Goal: Feedback & Contribution: Contribute content

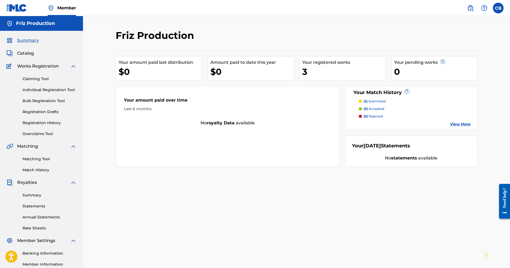
click at [305, 69] on div "3" at bounding box center [343, 72] width 83 height 12
click at [333, 72] on div "3" at bounding box center [343, 72] width 83 height 12
click at [362, 101] on div "(2) submitted" at bounding box center [372, 101] width 27 height 5
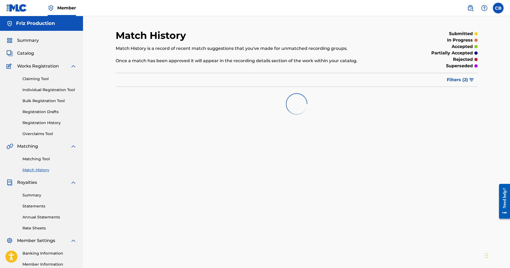
click at [29, 53] on span "Catalog" at bounding box center [25, 53] width 17 height 6
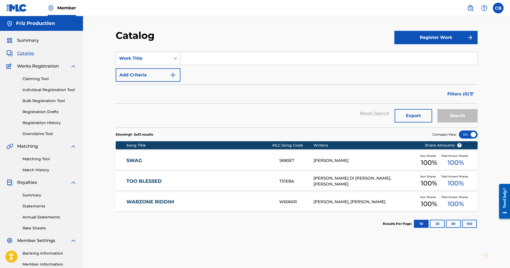
click at [333, 200] on div "[PERSON_NAME], [PERSON_NAME]" at bounding box center [365, 202] width 103 height 6
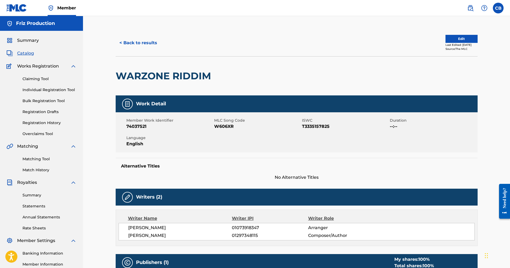
click at [126, 43] on button "< Back to results" at bounding box center [138, 42] width 45 height 13
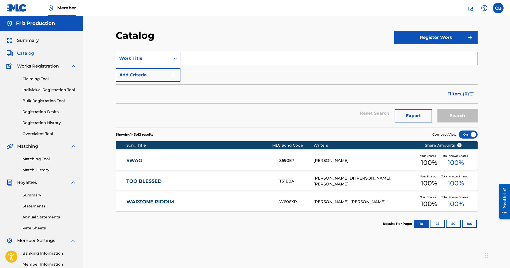
click at [167, 186] on div "TOO BLESSED T51EBA [PERSON_NAME] DI [PERSON_NAME], [PERSON_NAME] Your Shares 10…" at bounding box center [297, 181] width 362 height 19
click at [21, 40] on span "Summary" at bounding box center [28, 40] width 22 height 6
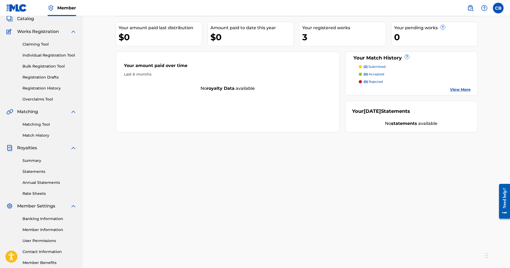
scroll to position [64, 0]
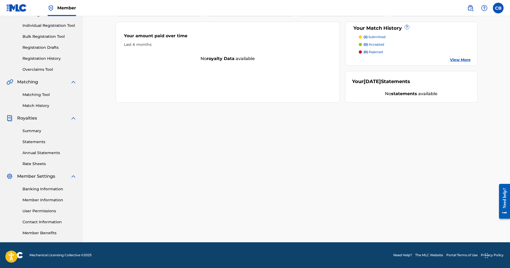
click at [37, 177] on span "Member Settings" at bounding box center [36, 176] width 38 height 6
click at [13, 177] on img at bounding box center [9, 176] width 6 height 6
click at [37, 173] on div "Summary Catalog Works Registration Claiming Tool Individual Registration Tool B…" at bounding box center [41, 105] width 83 height 276
click at [51, 199] on link "Member Information" at bounding box center [49, 200] width 54 height 6
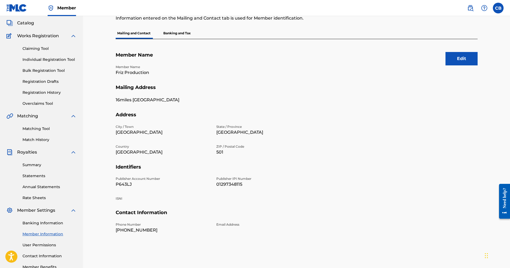
scroll to position [54, 0]
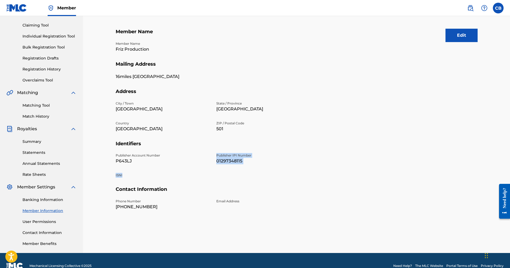
drag, startPoint x: 209, startPoint y: 164, endPoint x: 172, endPoint y: 175, distance: 38.1
click at [179, 178] on div "Publisher Account Number P643LJ Publisher IPI Number 01297348115 ISNI" at bounding box center [213, 169] width 195 height 33
drag, startPoint x: 172, startPoint y: 175, endPoint x: 160, endPoint y: 170, distance: 12.9
click at [160, 170] on div "Publisher Account Number P643LJ Publisher IPI Number 01297348115 ISNI" at bounding box center [213, 169] width 195 height 33
drag, startPoint x: 113, startPoint y: 154, endPoint x: 164, endPoint y: 154, distance: 50.6
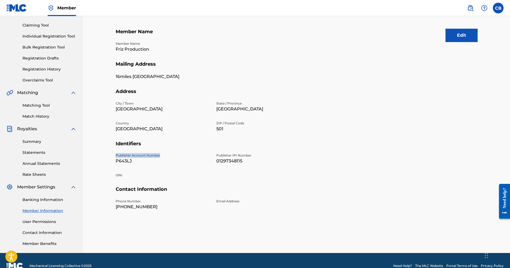
click at [164, 154] on div "Mailing and Contact Information entered on the Mailing and Contact tab is used …" at bounding box center [296, 114] width 375 height 277
click at [138, 161] on p "P643LJ" at bounding box center [163, 161] width 94 height 6
click at [118, 172] on div "Publisher Account Number P643LJ Publisher IPI Number 01297348115 ISNI" at bounding box center [213, 169] width 195 height 33
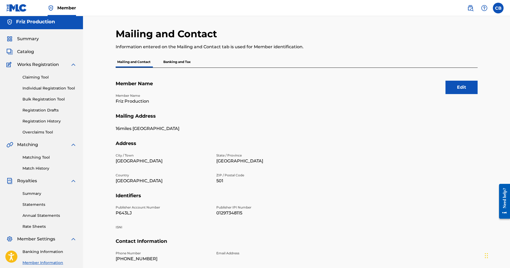
scroll to position [0, 0]
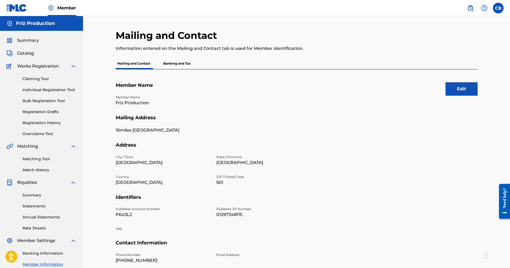
click at [173, 63] on p "Banking and Tax" at bounding box center [177, 63] width 31 height 11
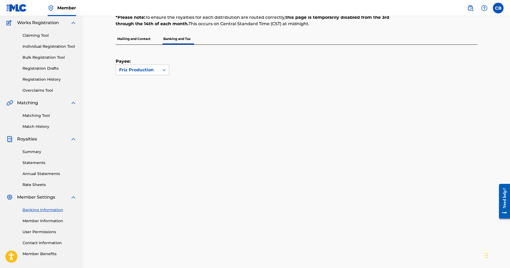
scroll to position [54, 0]
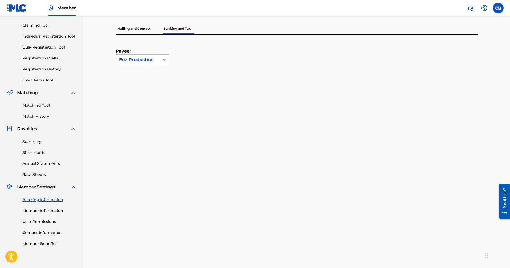
click at [32, 140] on link "Summary" at bounding box center [49, 142] width 54 height 6
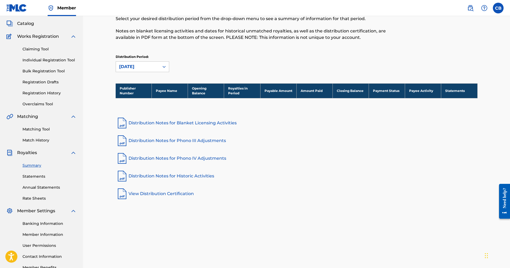
scroll to position [64, 0]
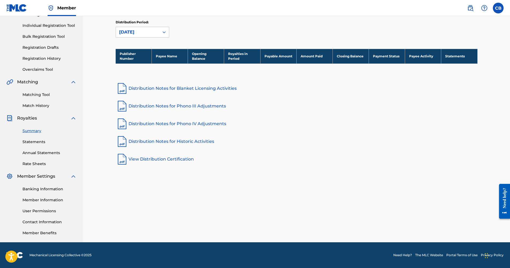
click at [43, 200] on link "Member Information" at bounding box center [49, 200] width 54 height 6
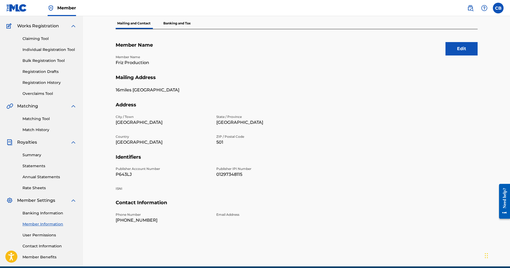
scroll to position [64, 0]
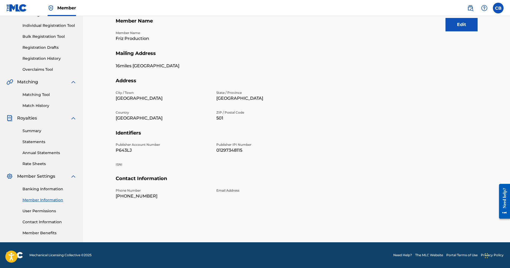
click at [128, 133] on h5 "Identifiers" at bounding box center [297, 136] width 362 height 13
click at [129, 152] on p "P643LJ" at bounding box center [163, 150] width 94 height 6
click at [232, 148] on p "01297348115" at bounding box center [263, 150] width 94 height 6
click at [53, 7] on img at bounding box center [51, 8] width 6 height 6
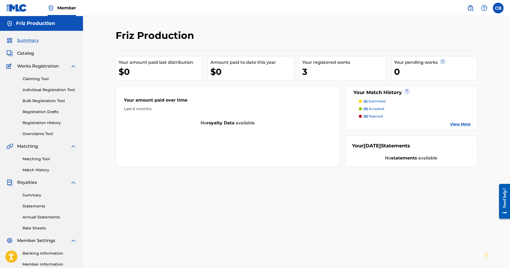
drag, startPoint x: 309, startPoint y: 72, endPoint x: 354, endPoint y: 109, distance: 58.0
click at [310, 74] on div "3" at bounding box center [343, 72] width 83 height 12
click at [362, 102] on div "(2) submitted" at bounding box center [372, 101] width 27 height 5
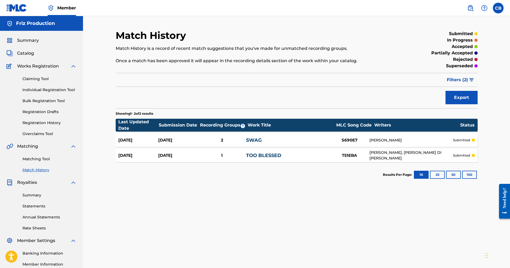
click at [473, 139] on div at bounding box center [473, 139] width 3 height 3
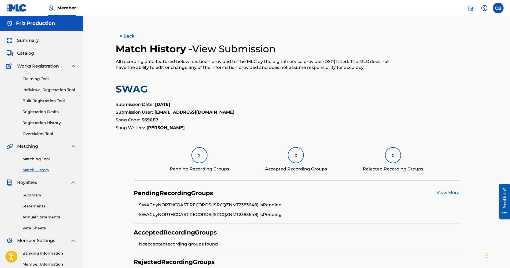
click at [129, 36] on button "< Back" at bounding box center [132, 35] width 32 height 13
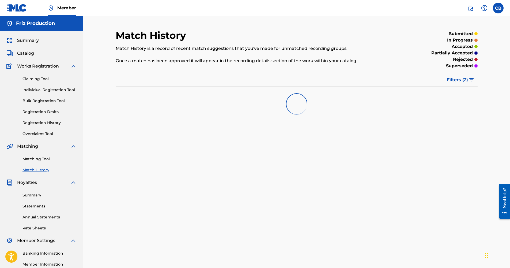
click at [28, 42] on span "Summary" at bounding box center [28, 40] width 22 height 6
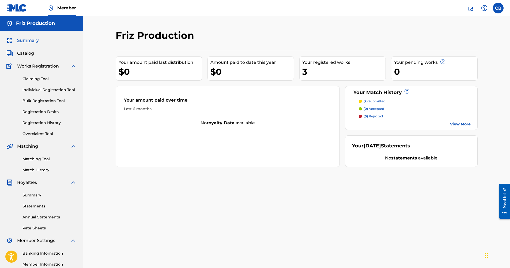
click at [37, 64] on span "Works Registration" at bounding box center [38, 66] width 42 height 6
click at [28, 68] on span "Works Registration" at bounding box center [38, 66] width 42 height 6
click at [41, 159] on link "Matching Tool" at bounding box center [49, 159] width 54 height 6
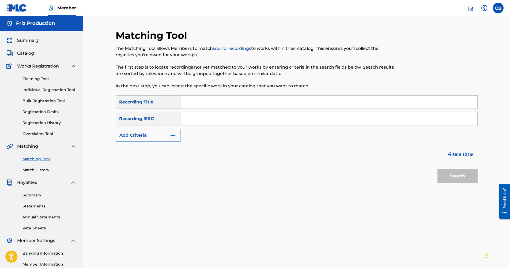
click at [185, 116] on input "Search Form" at bounding box center [329, 118] width 297 height 13
paste input "TCAKA2533202"
type input "TCAKA2533202"
click at [199, 105] on input "Search Form" at bounding box center [329, 102] width 297 height 13
type input "Left me 4 dead"
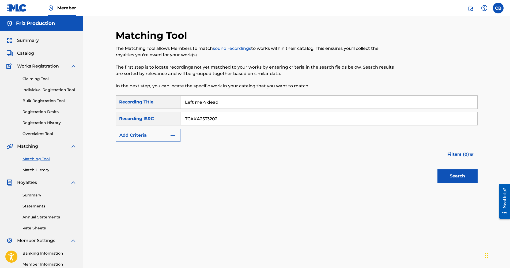
click at [438, 169] on button "Search" at bounding box center [458, 175] width 40 height 13
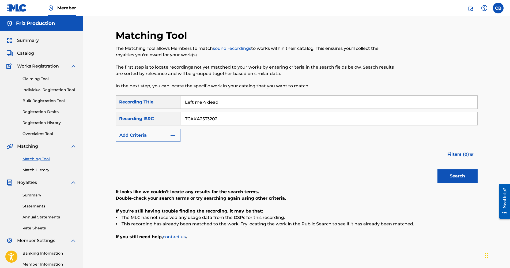
click at [32, 41] on span "Summary" at bounding box center [28, 40] width 22 height 6
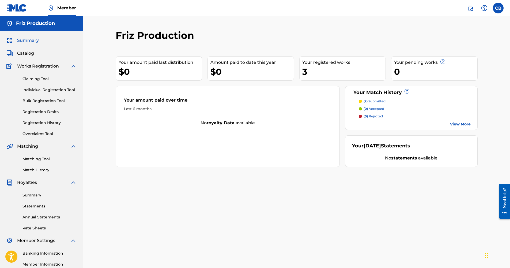
click at [25, 52] on span "Catalog" at bounding box center [25, 53] width 17 height 6
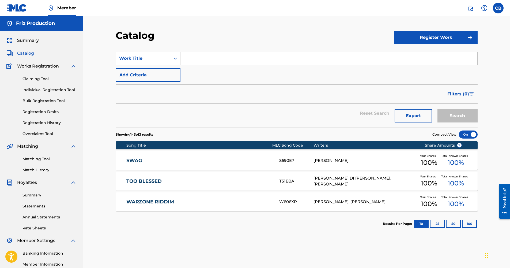
click at [425, 39] on button "Register Work" at bounding box center [435, 37] width 83 height 13
click at [430, 57] on link "Individual" at bounding box center [435, 54] width 83 height 13
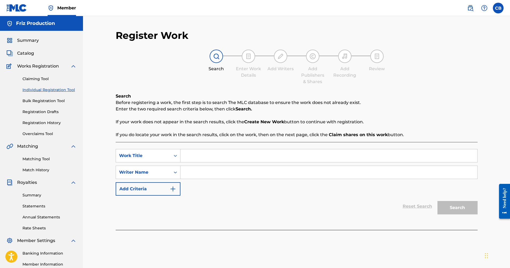
click at [197, 152] on input "Search Form" at bounding box center [329, 155] width 297 height 13
type input "left me 4 dead"
click at [189, 175] on input "Search Form" at bounding box center [329, 172] width 297 height 13
type input "[PERSON_NAME]"
click at [438, 201] on button "Search" at bounding box center [458, 207] width 40 height 13
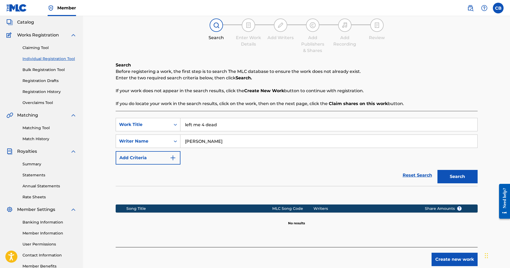
scroll to position [64, 0]
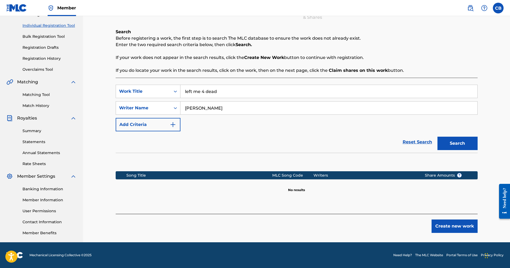
click at [448, 221] on button "Create new work" at bounding box center [455, 225] width 46 height 13
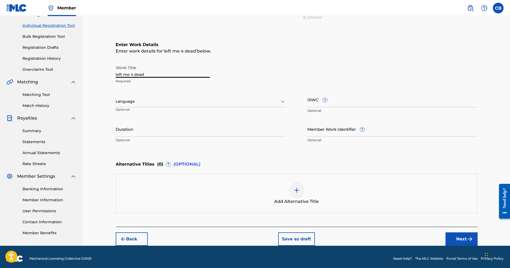
drag, startPoint x: 148, startPoint y: 72, endPoint x: 108, endPoint y: 67, distance: 40.7
click at [108, 67] on div "Register Work Search Enter Work Details Add Writers Add Publishers & Shares Add…" at bounding box center [296, 99] width 427 height 294
type input "LEFT ME 4 DEAD"
click at [224, 103] on div at bounding box center [201, 101] width 170 height 7
drag, startPoint x: 320, startPoint y: 101, endPoint x: 314, endPoint y: 97, distance: 7.0
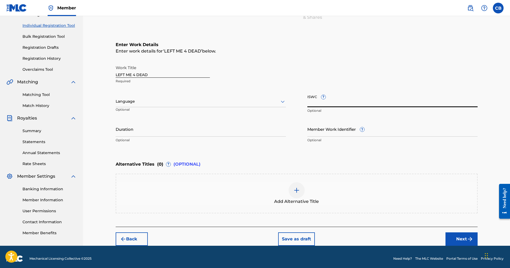
click at [313, 97] on input "ISWC ?" at bounding box center [392, 99] width 170 height 15
drag, startPoint x: 316, startPoint y: 97, endPoint x: 307, endPoint y: 97, distance: 9.4
click at [307, 97] on div "Work Title LEFT ME 4 DEAD Required Language Optional ISWC ? Optional Duration O…" at bounding box center [297, 103] width 362 height 83
drag, startPoint x: 307, startPoint y: 97, endPoint x: 316, endPoint y: 97, distance: 9.4
click at [316, 97] on div "Work Title LEFT ME 4 DEAD Required Language Optional ISWC ? Optional Duration O…" at bounding box center [297, 103] width 362 height 83
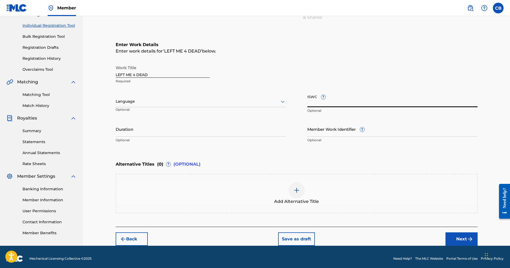
drag, startPoint x: 316, startPoint y: 99, endPoint x: 359, endPoint y: 62, distance: 57.2
click at [310, 95] on input "ISWC ?" at bounding box center [392, 99] width 170 height 15
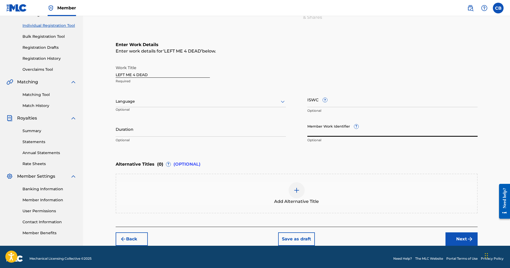
click at [338, 133] on input "Member Work Identifier ?" at bounding box center [392, 128] width 170 height 15
click at [329, 133] on input "Member Work Identifier ?" at bounding box center [392, 128] width 170 height 15
click at [161, 133] on input "Duration" at bounding box center [201, 128] width 170 height 15
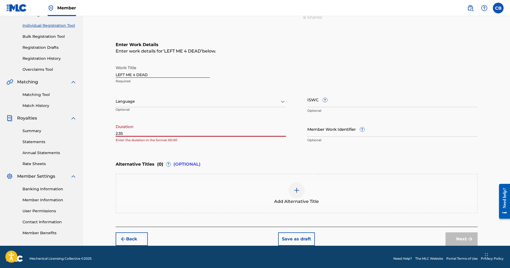
type input "2:35"
click at [293, 188] on div at bounding box center [297, 190] width 16 height 16
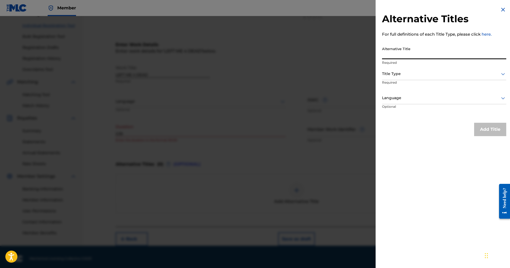
click at [432, 52] on input "Alternative Title" at bounding box center [444, 51] width 124 height 15
type input "LEFT ME FOR DEAD"
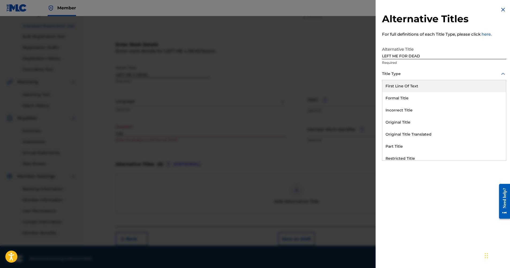
click at [413, 71] on div at bounding box center [444, 73] width 124 height 7
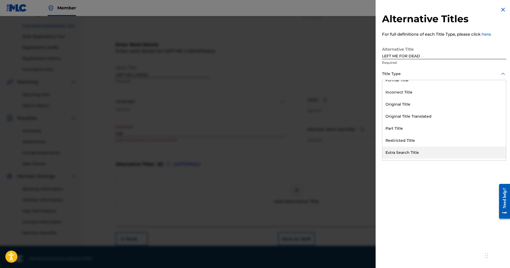
scroll to position [52, 0]
click at [413, 151] on div "Alternative Title" at bounding box center [444, 154] width 124 height 12
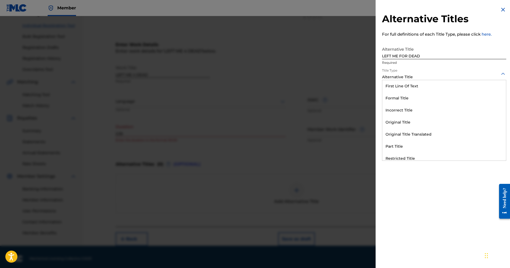
click at [423, 77] on div "Alternative Title" at bounding box center [444, 77] width 124 height 6
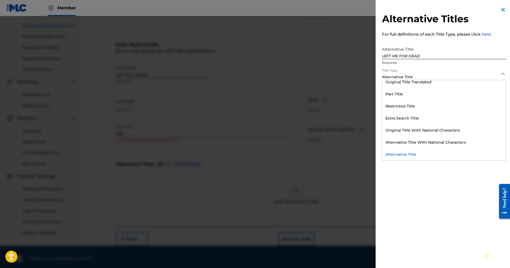
click at [414, 187] on div "Alternative Titles For full definitions of each Title Type, please click here. …" at bounding box center [444, 134] width 137 height 268
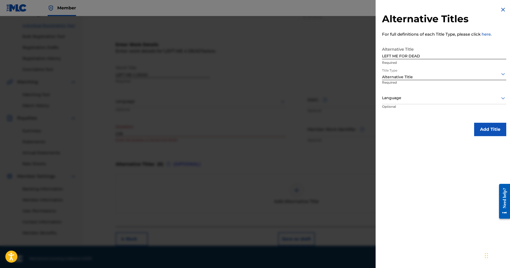
click at [405, 95] on div at bounding box center [444, 98] width 124 height 7
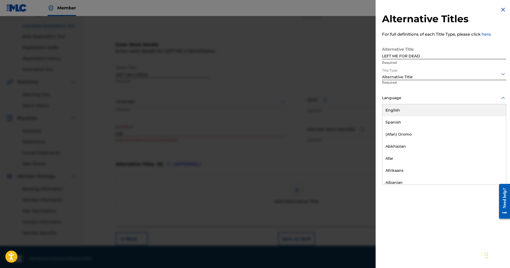
click at [404, 113] on div "English" at bounding box center [444, 110] width 124 height 12
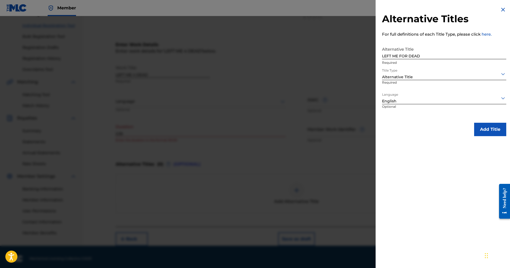
click at [479, 135] on button "Add Title" at bounding box center [490, 129] width 32 height 13
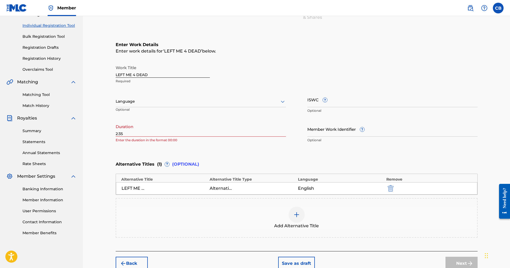
click at [156, 133] on input "2:35" at bounding box center [201, 128] width 170 height 15
click at [114, 133] on div "Register Work Search Enter Work Details Add Writers Add Publishers & Shares Add…" at bounding box center [296, 117] width 375 height 305
click at [116, 133] on input "2:35" at bounding box center [201, 128] width 170 height 15
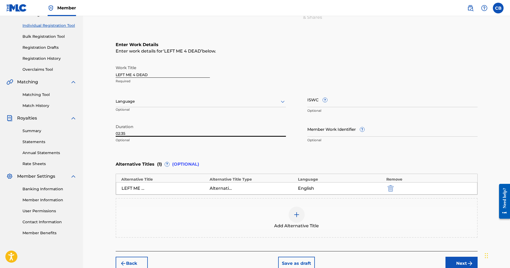
type input "02:35"
click at [172, 148] on div "Enter Work Details Enter work details for ‘ LEFT ME 4 DEAD ’ below. Work Title …" at bounding box center [297, 94] width 362 height 130
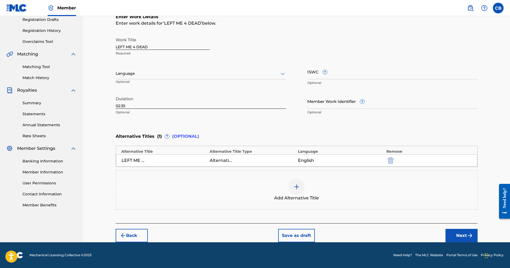
click at [449, 236] on button "Next" at bounding box center [462, 235] width 32 height 13
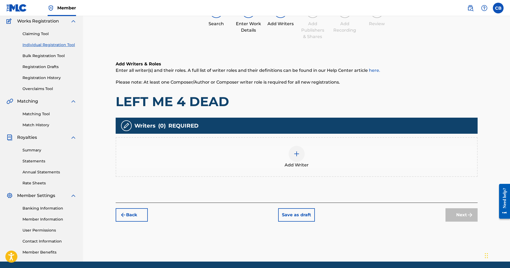
scroll to position [24, 0]
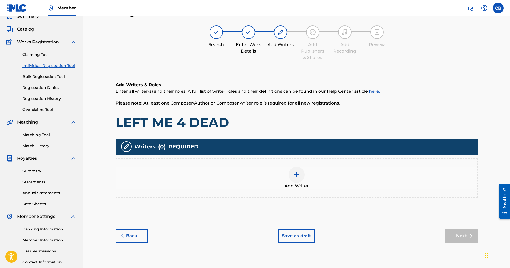
click at [295, 178] on div at bounding box center [297, 175] width 16 height 16
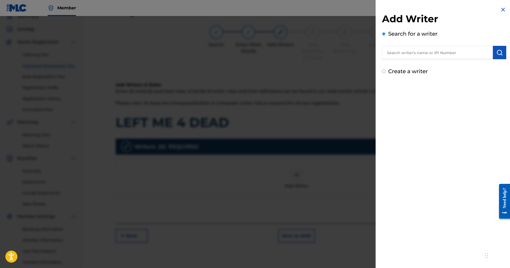
click at [407, 53] on input "text" at bounding box center [437, 52] width 111 height 13
type input "CAMRON [PERSON_NAME]"
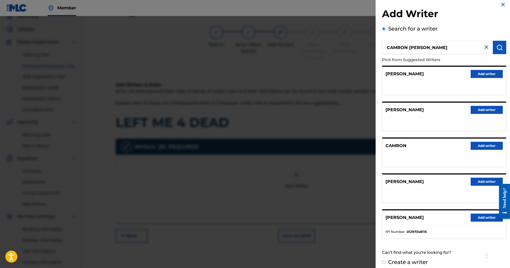
scroll to position [10, 0]
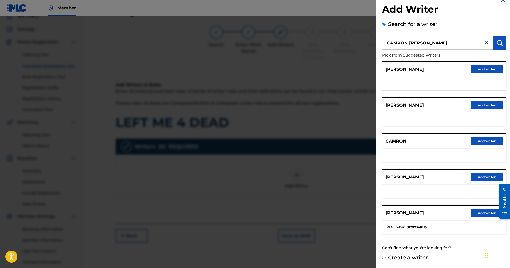
click at [403, 216] on div "[PERSON_NAME] Add writer" at bounding box center [444, 213] width 124 height 15
click at [400, 171] on div "[PERSON_NAME] writer" at bounding box center [444, 177] width 124 height 15
click at [397, 175] on p "[PERSON_NAME]" at bounding box center [405, 177] width 38 height 6
drag, startPoint x: 413, startPoint y: 210, endPoint x: 433, endPoint y: 212, distance: 20.5
click at [413, 210] on p "[PERSON_NAME]" at bounding box center [405, 213] width 38 height 6
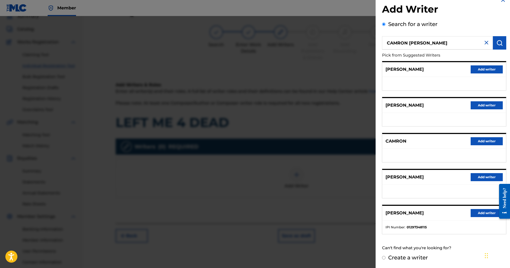
click at [486, 213] on button "Add writer" at bounding box center [487, 213] width 32 height 8
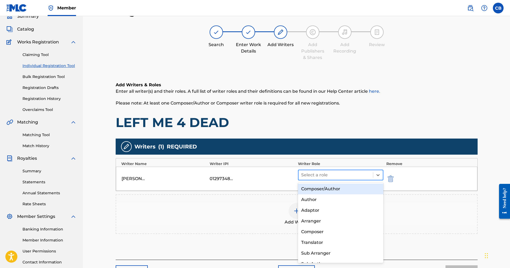
click at [355, 178] on div at bounding box center [335, 174] width 69 height 7
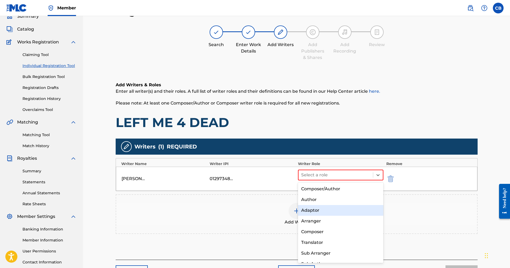
scroll to position [7, 0]
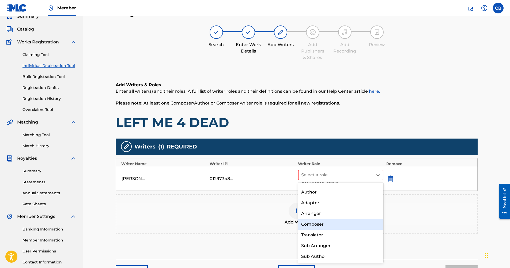
click at [326, 226] on div "Composer" at bounding box center [341, 224] width 86 height 11
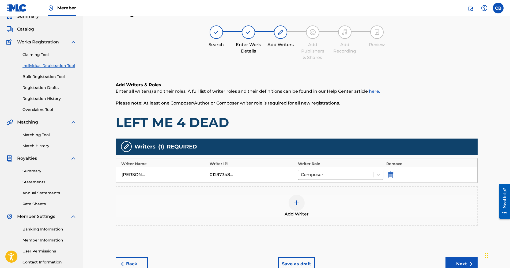
click at [298, 208] on div at bounding box center [297, 203] width 16 height 16
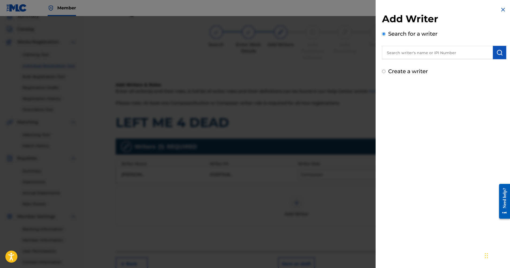
click at [398, 71] on label "Create a writer" at bounding box center [408, 71] width 40 height 6
radio input "true"
click at [386, 71] on input "Create a writer" at bounding box center [383, 71] width 3 height 3
radio input "false"
radio input "true"
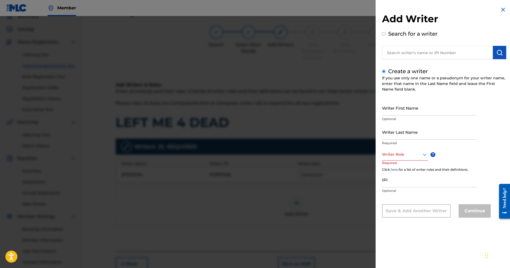
click at [393, 50] on input "text" at bounding box center [437, 52] width 111 height 13
radio input "true"
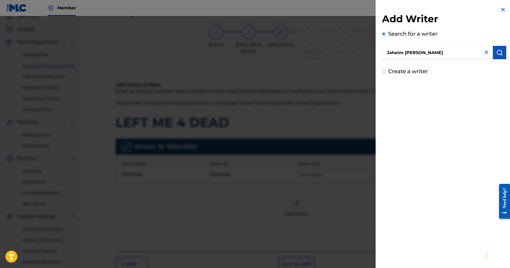
type input "Jaheim [PERSON_NAME]"
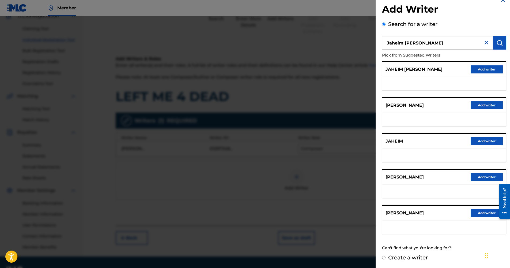
scroll to position [51, 0]
click at [387, 256] on div "Create a writer" at bounding box center [444, 257] width 124 height 8
click at [385, 258] on input "Create a writer" at bounding box center [383, 257] width 3 height 3
radio input "false"
radio input "true"
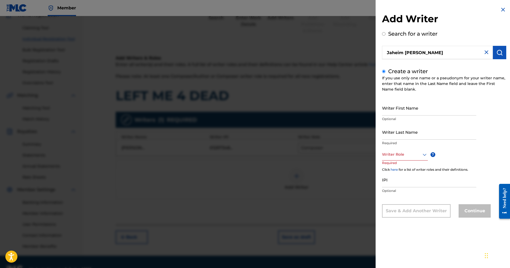
scroll to position [0, 0]
click at [407, 111] on input "Writer First Name" at bounding box center [429, 107] width 94 height 15
type input "Jaheim"
drag, startPoint x: 406, startPoint y: 110, endPoint x: 288, endPoint y: 206, distance: 151.9
click at [288, 206] on div at bounding box center [255, 150] width 510 height 268
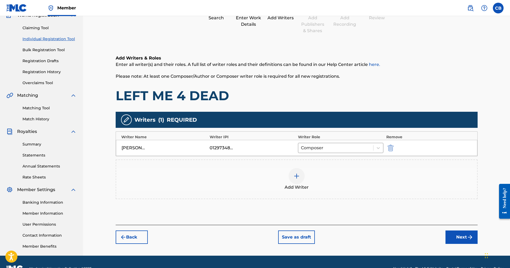
click at [293, 170] on div at bounding box center [297, 176] width 16 height 16
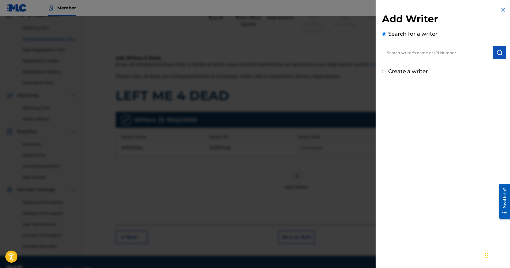
click at [397, 70] on label "Create a writer" at bounding box center [408, 71] width 40 height 6
radio input "true"
click at [386, 70] on input "Create a writer" at bounding box center [383, 71] width 3 height 3
radio input "false"
radio input "true"
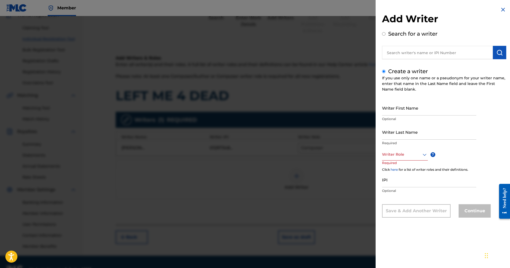
click at [403, 104] on input "Writer First Name" at bounding box center [429, 107] width 94 height 15
type input "Jaheim"
click at [400, 135] on input "Writer Last Name" at bounding box center [429, 131] width 94 height 15
type input "[PERSON_NAME]"
click at [419, 151] on div at bounding box center [405, 154] width 46 height 7
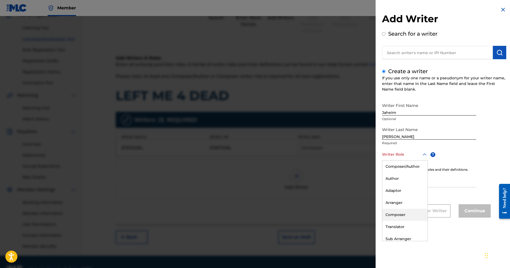
click at [401, 219] on div "Composer" at bounding box center [404, 215] width 45 height 12
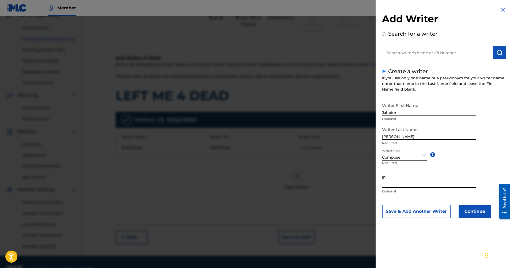
click at [403, 186] on input "IPI" at bounding box center [429, 179] width 94 height 15
drag, startPoint x: 392, startPoint y: 190, endPoint x: 386, endPoint y: 183, distance: 9.3
click at [384, 183] on input "IPI" at bounding box center [429, 179] width 94 height 15
paste input "01016829565"
type input "01016829565"
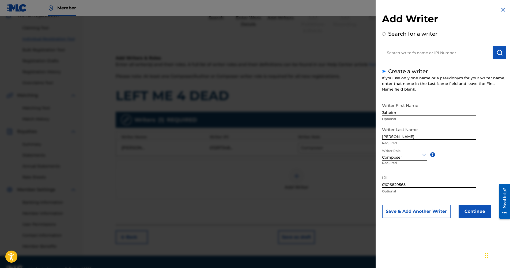
click at [483, 216] on button "Continue" at bounding box center [475, 211] width 32 height 13
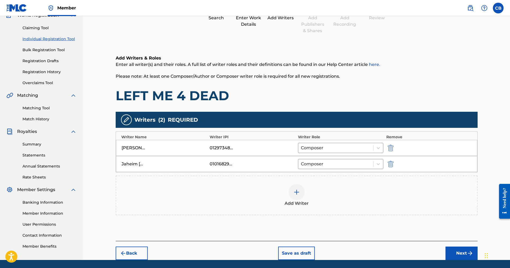
click at [291, 190] on div at bounding box center [297, 192] width 16 height 16
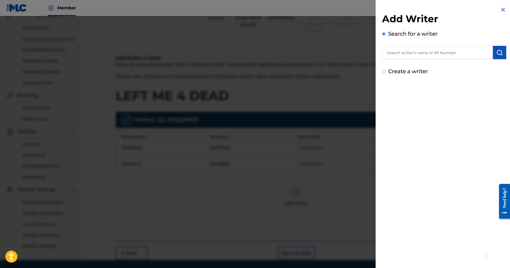
click at [408, 56] on input "text" at bounding box center [437, 52] width 111 height 13
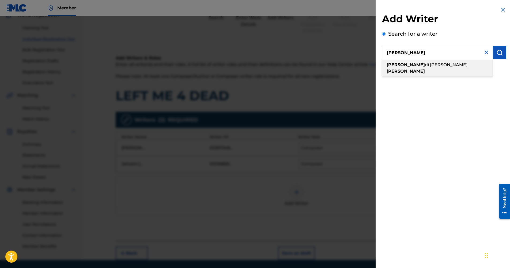
click at [425, 63] on span "di [PERSON_NAME]" at bounding box center [446, 64] width 43 height 5
type input "[PERSON_NAME] di [PERSON_NAME]"
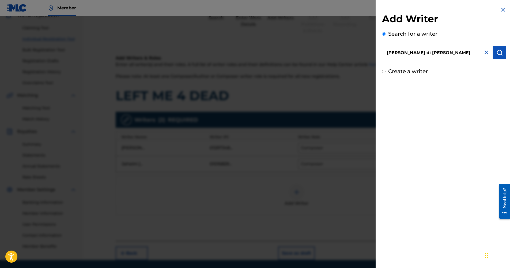
click at [497, 53] on img "submit" at bounding box center [500, 52] width 6 height 6
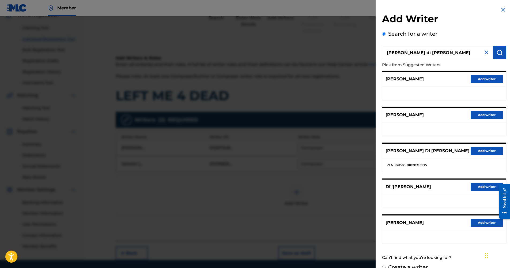
click at [488, 149] on button "Add writer" at bounding box center [487, 151] width 32 height 8
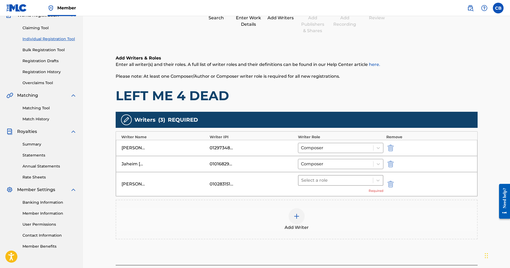
click at [364, 182] on div at bounding box center [335, 179] width 69 height 7
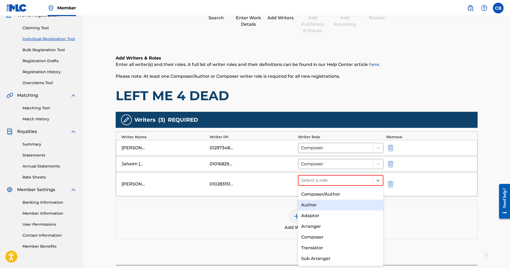
click at [333, 204] on div "Author" at bounding box center [341, 205] width 86 height 11
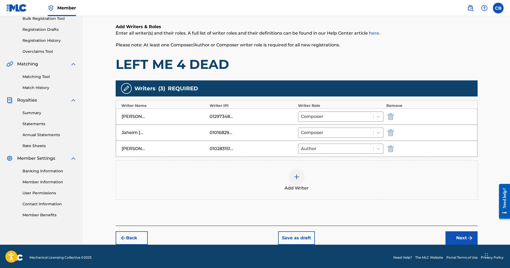
scroll to position [85, 0]
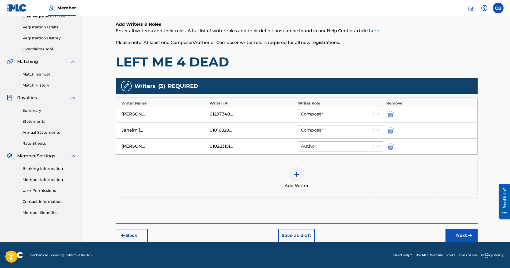
click at [465, 237] on button "Next" at bounding box center [462, 235] width 32 height 13
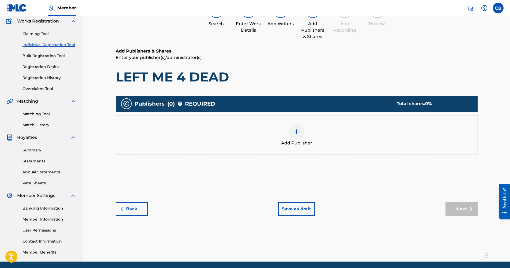
scroll to position [24, 0]
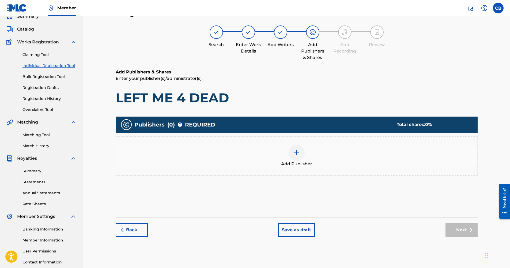
click at [297, 155] on img at bounding box center [297, 152] width 6 height 6
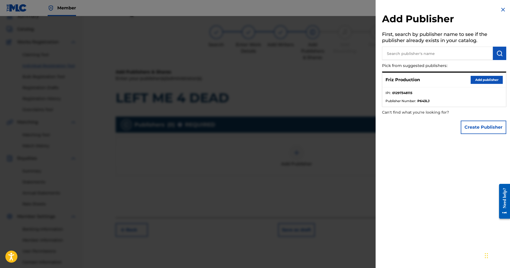
click at [485, 80] on button "Add publisher" at bounding box center [487, 80] width 32 height 8
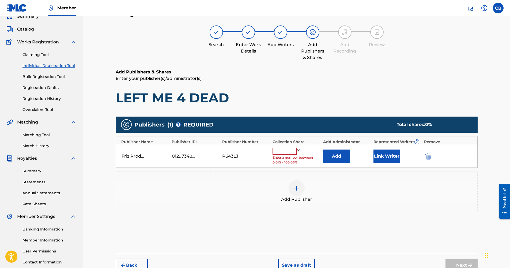
click at [287, 153] on input "text" at bounding box center [285, 151] width 24 height 7
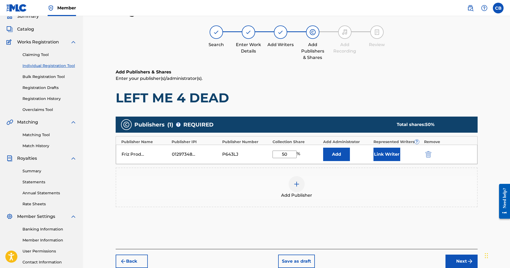
type input "50"
click at [339, 154] on button "Add" at bounding box center [336, 154] width 27 height 13
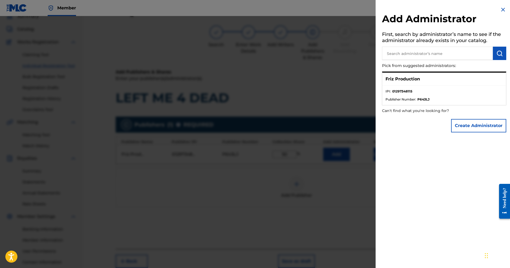
click at [455, 90] on li "IPI : 01297348115" at bounding box center [444, 93] width 117 height 8
click at [396, 89] on strong "01297348115" at bounding box center [402, 91] width 20 height 5
drag, startPoint x: 409, startPoint y: 78, endPoint x: 412, endPoint y: 79, distance: 3.3
click at [409, 78] on p "Friz Production" at bounding box center [403, 79] width 35 height 6
click at [431, 90] on li "IPI : 01297348115" at bounding box center [444, 93] width 117 height 8
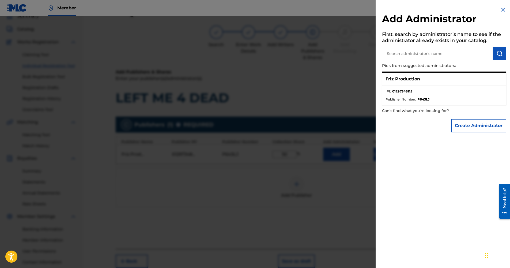
click at [501, 10] on img at bounding box center [503, 9] width 6 height 6
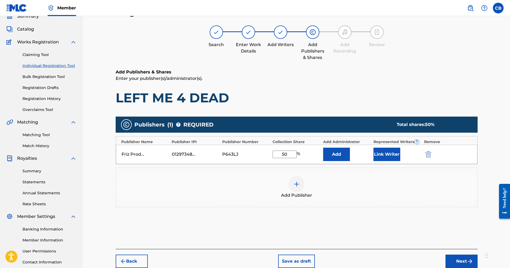
click at [384, 155] on button "Link Writer" at bounding box center [387, 154] width 27 height 13
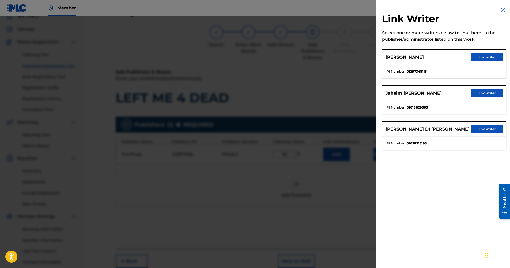
click at [479, 58] on button "Link writer" at bounding box center [487, 57] width 32 height 8
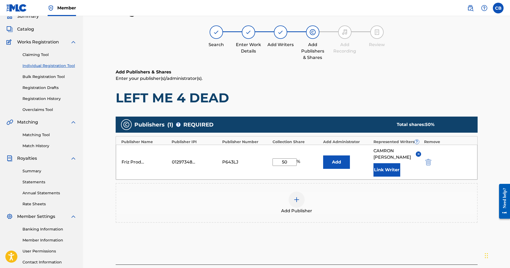
click at [299, 205] on div at bounding box center [297, 199] width 16 height 16
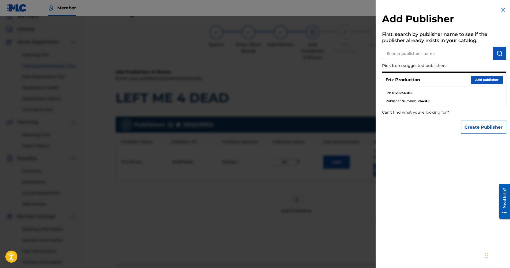
click at [406, 54] on input "text" at bounding box center [437, 53] width 111 height 13
click at [479, 126] on button "Create Publisher" at bounding box center [484, 127] width 46 height 13
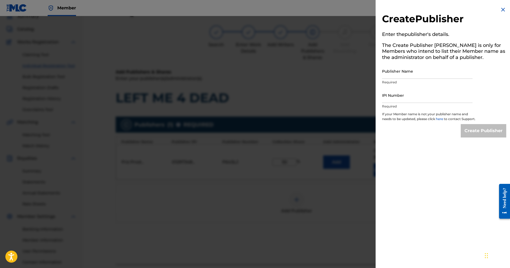
click at [393, 76] on input "Publisher Name" at bounding box center [427, 70] width 91 height 15
type input "R"
paste input "TUNECORE DIGITAL MUSIC"
type input "TUNECORE DIGITAL MUSIC"
click at [403, 101] on input "IPI Number" at bounding box center [427, 95] width 91 height 15
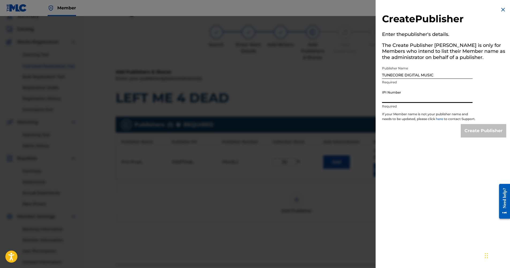
click at [393, 94] on input "IPI Number" at bounding box center [427, 95] width 91 height 15
paste input "00642005099"
type input "00642005099"
click at [477, 132] on input "Create Publisher" at bounding box center [484, 130] width 46 height 13
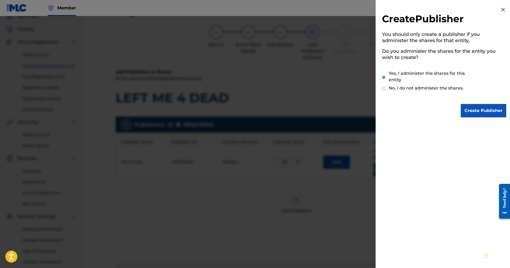
click at [400, 89] on label "No, I do not administer the shares." at bounding box center [426, 88] width 75 height 6
click at [386, 89] on input "No, I do not administer the shares." at bounding box center [383, 88] width 3 height 5
radio input "true"
click at [387, 74] on div "Yes, I administer the shares for this entity" at bounding box center [429, 78] width 94 height 12
click at [385, 76] on input "Yes, I administer the shares for this entity" at bounding box center [383, 78] width 3 height 12
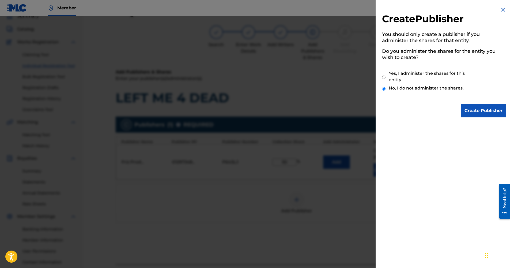
radio input "true"
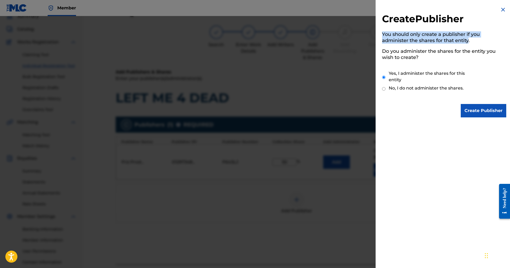
drag, startPoint x: 470, startPoint y: 40, endPoint x: 379, endPoint y: 35, distance: 90.7
click at [379, 35] on div "Create Publisher You should only create a publisher if you administer the share…" at bounding box center [444, 62] width 137 height 124
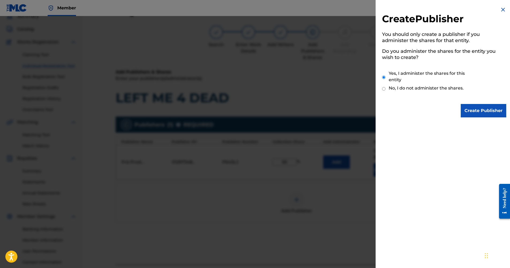
click at [404, 54] on h5 "Do you administer the shares for the entity you wish to create?" at bounding box center [444, 55] width 124 height 17
click at [476, 112] on input "Create Publisher" at bounding box center [484, 110] width 46 height 13
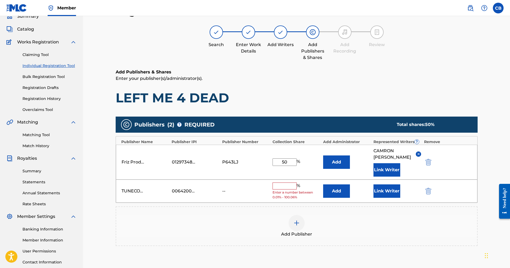
click at [283, 187] on input "text" at bounding box center [285, 185] width 24 height 7
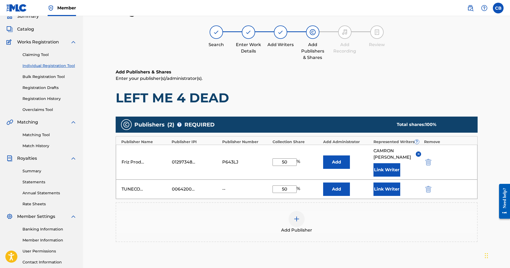
type input "50"
click at [329, 187] on button "Add" at bounding box center [336, 188] width 27 height 13
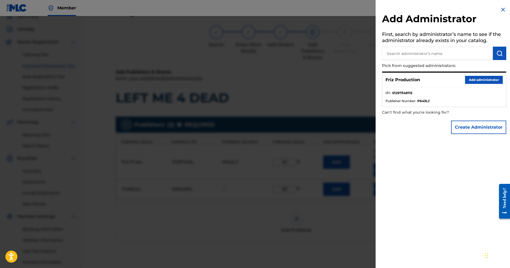
click at [383, 173] on div "Add Administrator First, search by administrator’s name to see if the administr…" at bounding box center [444, 134] width 137 height 268
click at [294, 161] on div at bounding box center [255, 150] width 510 height 268
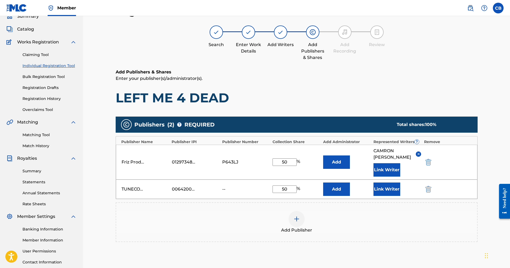
click at [327, 161] on button "Add" at bounding box center [336, 161] width 27 height 13
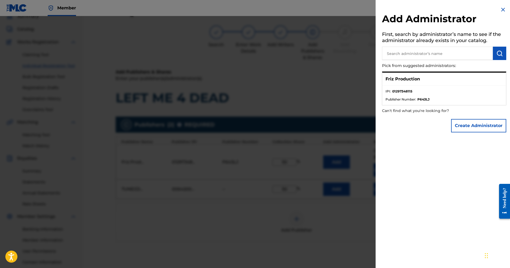
drag, startPoint x: 459, startPoint y: 84, endPoint x: 422, endPoint y: 78, distance: 37.6
click at [458, 84] on div "Friz Production" at bounding box center [444, 79] width 124 height 13
click at [420, 80] on div "Friz Production" at bounding box center [444, 79] width 124 height 13
drag, startPoint x: 417, startPoint y: 80, endPoint x: 412, endPoint y: 87, distance: 8.8
click at [416, 81] on p "Friz Production" at bounding box center [403, 79] width 35 height 6
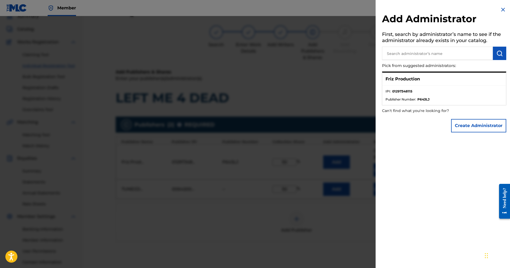
click at [498, 87] on ul "IPI : 01297348115 Publisher Number : P643LJ" at bounding box center [444, 95] width 124 height 19
click at [299, 91] on div at bounding box center [255, 150] width 510 height 268
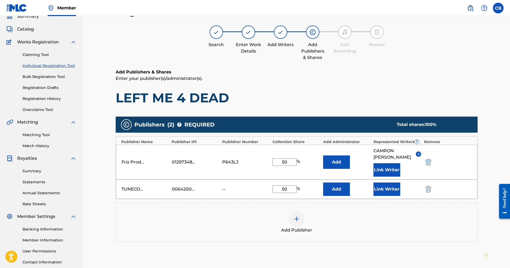
click at [339, 187] on button "Add" at bounding box center [336, 188] width 27 height 13
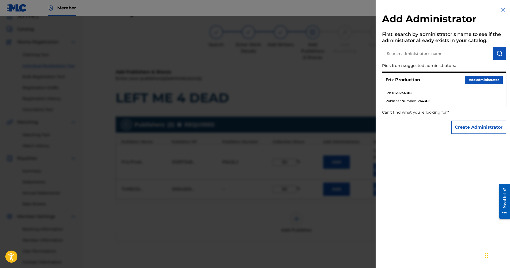
click at [481, 77] on button "Add administrator" at bounding box center [484, 80] width 38 height 8
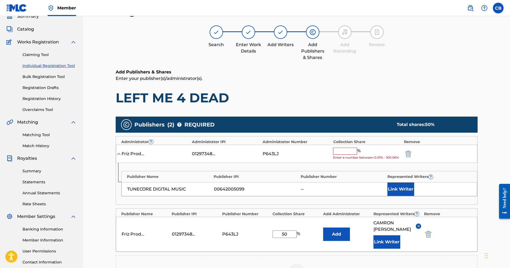
click at [343, 151] on input "text" at bounding box center [345, 151] width 24 height 7
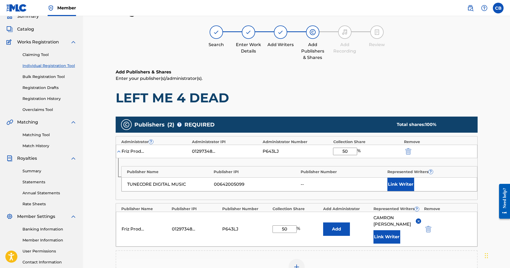
type input "50"
click at [354, 106] on h1 "LEFT ME 4 DEAD" at bounding box center [297, 98] width 362 height 16
click at [118, 152] on img at bounding box center [118, 151] width 5 height 5
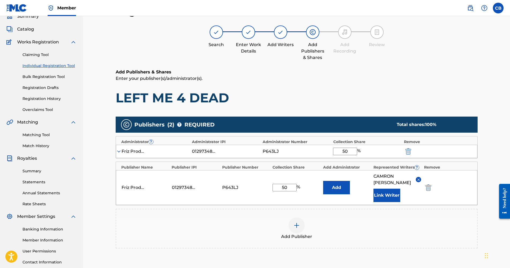
click at [118, 152] on img at bounding box center [118, 151] width 5 height 5
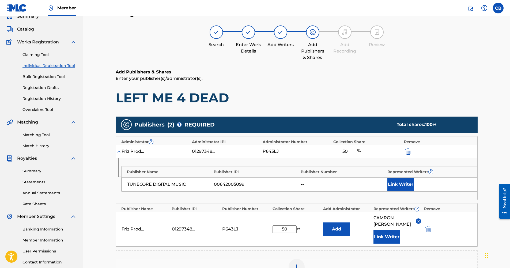
click at [403, 186] on button "Link Writer" at bounding box center [401, 184] width 27 height 13
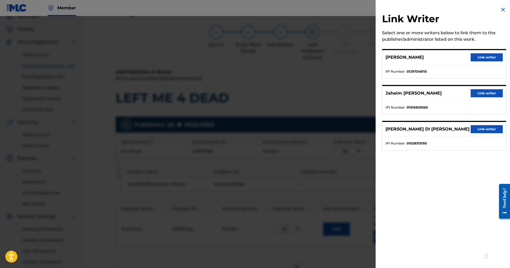
click at [473, 130] on button "Link writer" at bounding box center [487, 129] width 32 height 8
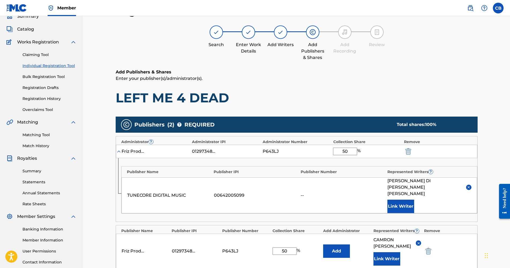
click at [353, 154] on input "50" at bounding box center [345, 151] width 24 height 7
click at [340, 244] on button "Add" at bounding box center [336, 250] width 27 height 13
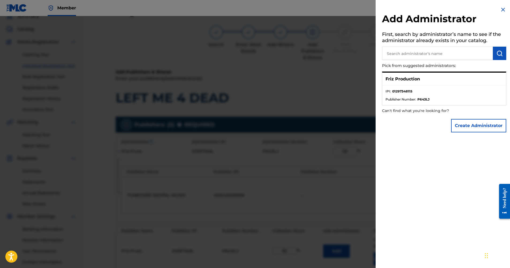
click at [282, 151] on div at bounding box center [255, 150] width 510 height 268
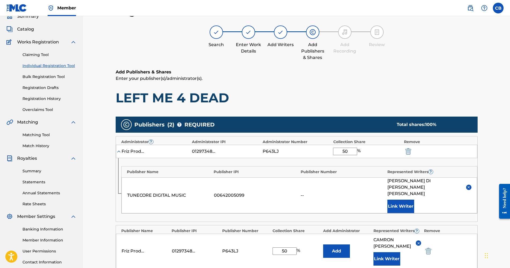
click at [407, 151] on img "submit" at bounding box center [408, 151] width 6 height 6
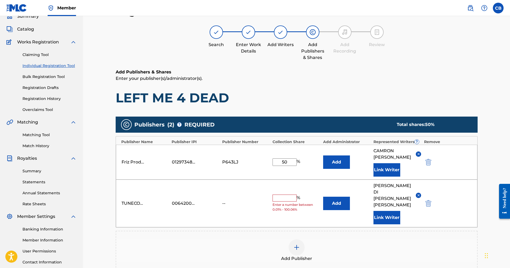
click at [277, 202] on span "Enter a number between 0.01% - 100.06%" at bounding box center [297, 207] width 48 height 10
click at [285, 194] on input "text" at bounding box center [285, 197] width 24 height 7
type input "50"
click at [360, 246] on div "Add Publisher" at bounding box center [296, 250] width 361 height 22
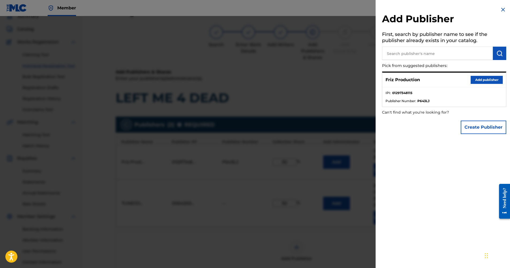
click at [502, 12] on img at bounding box center [503, 9] width 6 height 6
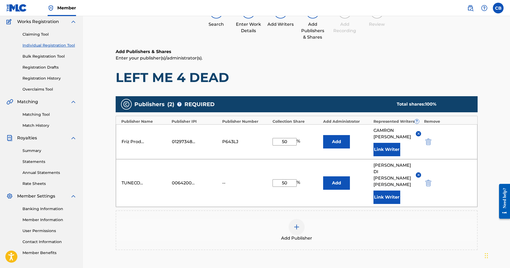
scroll to position [100, 0]
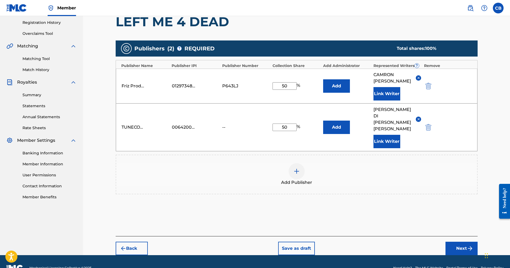
click at [464, 242] on button "Next" at bounding box center [462, 248] width 32 height 13
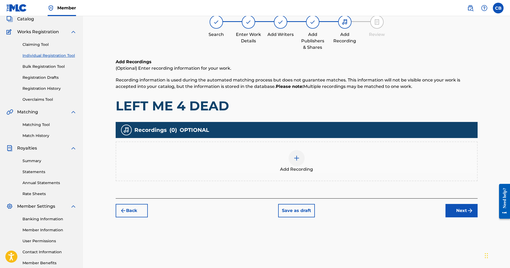
scroll to position [24, 0]
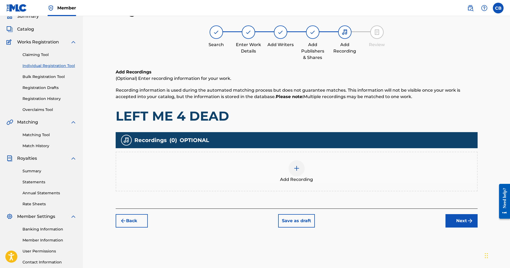
click at [305, 174] on div "Add Recording" at bounding box center [296, 171] width 361 height 22
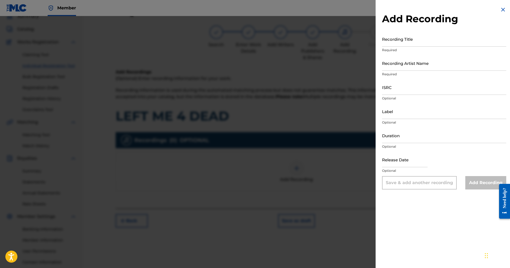
click at [412, 37] on input "Recording Title" at bounding box center [444, 38] width 124 height 15
type input "LEFT ME 4 DEAD"
click at [405, 66] on input "Recording Artist Name" at bounding box center [444, 62] width 124 height 15
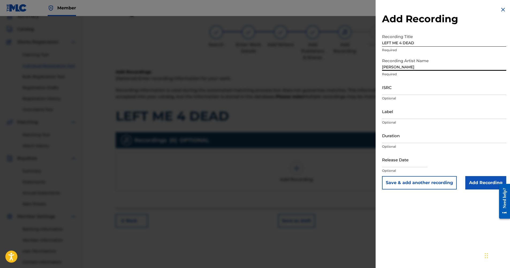
type input "[PERSON_NAME]"
click at [407, 86] on input "ISRC" at bounding box center [444, 87] width 124 height 15
paste input "00642005099"
type input "00642005099"
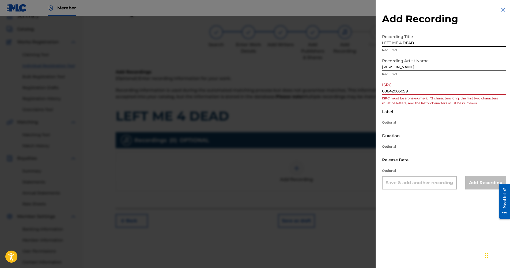
drag, startPoint x: 424, startPoint y: 93, endPoint x: 347, endPoint y: 89, distance: 76.7
click at [348, 91] on div "Add Recording Recording Title LEFT ME 4 DEAD Required Recording Artist Name [PE…" at bounding box center [255, 142] width 510 height 252
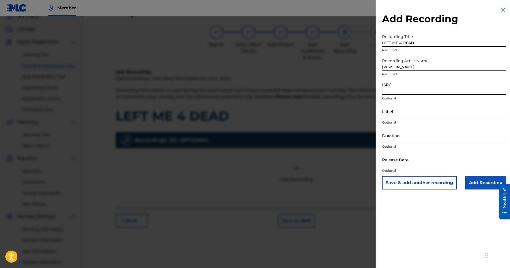
click at [385, 89] on input "ISRC" at bounding box center [444, 87] width 124 height 15
paste input "TCAKA2533202"
type input "TCAKA2533202"
click at [399, 116] on input "Label" at bounding box center [444, 111] width 124 height 15
click at [395, 115] on input "Label" at bounding box center [444, 111] width 124 height 15
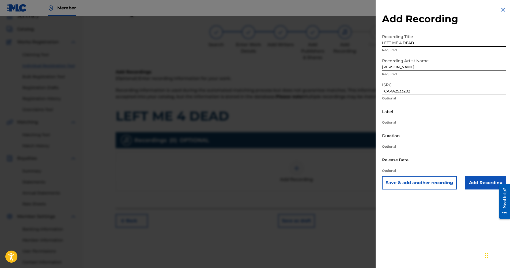
click at [376, 111] on div "Add Recording Recording Title LEFT ME 4 DEAD Required Recording Artist Name [PE…" at bounding box center [444, 98] width 137 height 196
click at [398, 140] on input "Duration" at bounding box center [444, 135] width 124 height 15
type input "02:35"
click at [397, 163] on input "text" at bounding box center [405, 159] width 46 height 15
select select "7"
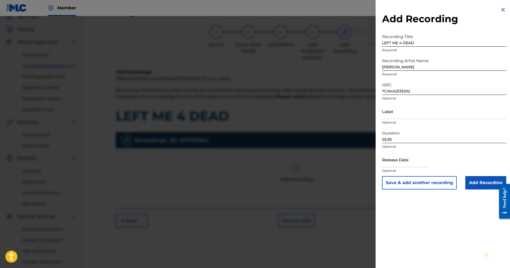
select select "2025"
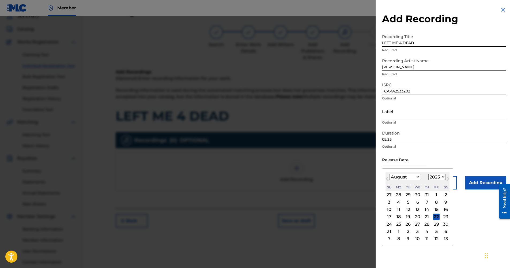
click at [386, 172] on div "August [DATE] February March April May June July August September October Novem…" at bounding box center [418, 181] width 64 height 19
click at [402, 216] on div "18" at bounding box center [399, 216] width 6 height 6
type input "[DATE]"
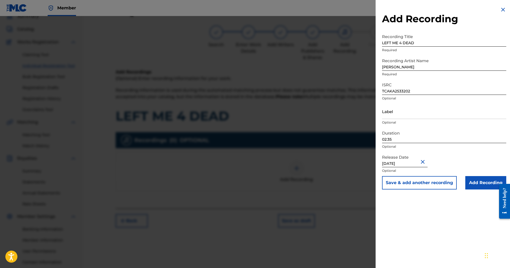
click at [479, 187] on input "Add Recording" at bounding box center [485, 182] width 41 height 13
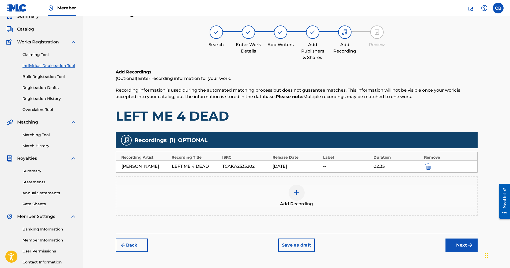
click at [455, 251] on button "Next" at bounding box center [462, 244] width 32 height 13
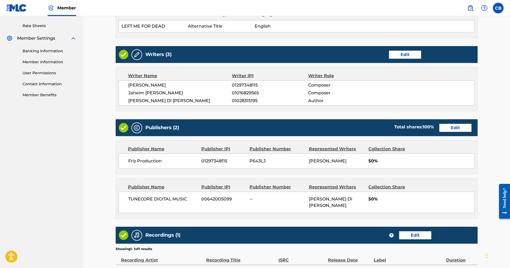
scroll to position [185, 0]
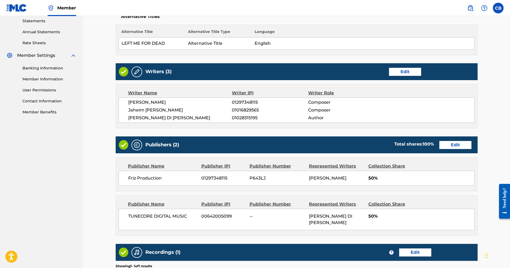
click at [403, 71] on button "Edit" at bounding box center [405, 72] width 32 height 8
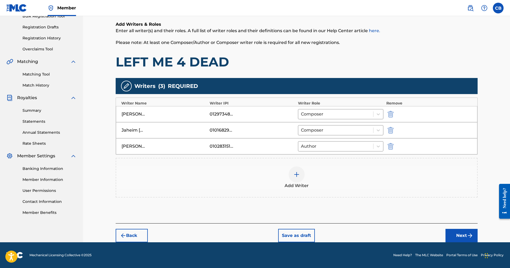
scroll to position [85, 0]
click at [476, 236] on button "Next" at bounding box center [462, 235] width 32 height 13
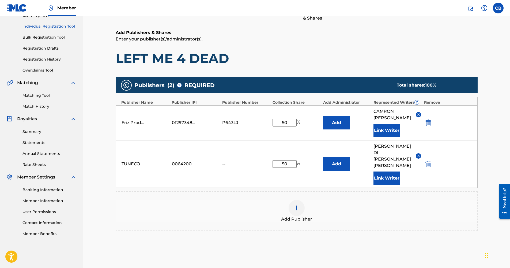
scroll to position [100, 0]
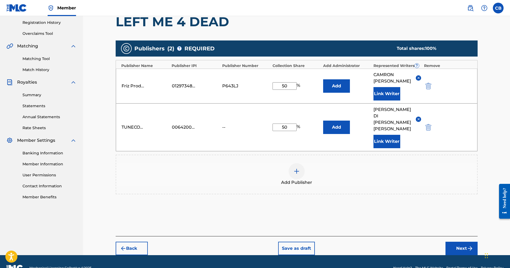
click at [454, 242] on button "Next" at bounding box center [462, 248] width 32 height 13
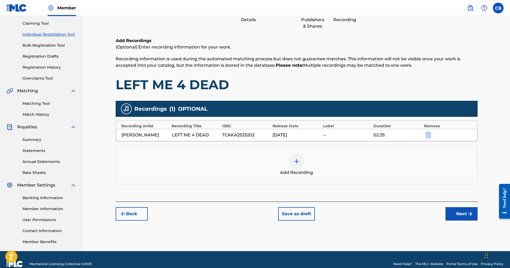
scroll to position [24, 0]
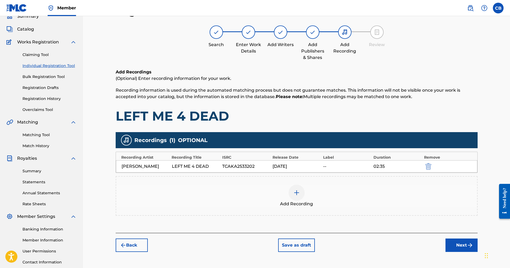
click at [466, 243] on button "Next" at bounding box center [462, 244] width 32 height 13
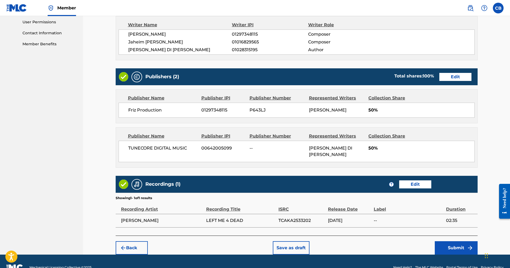
scroll to position [265, 0]
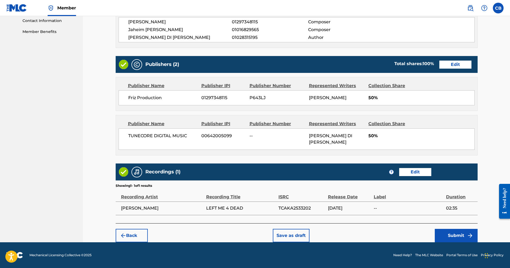
click at [445, 238] on button "Submit" at bounding box center [456, 235] width 43 height 13
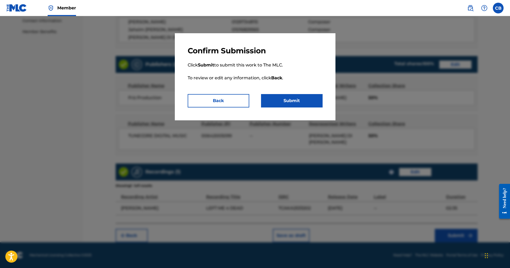
click at [286, 103] on button "Submit" at bounding box center [292, 100] width 62 height 13
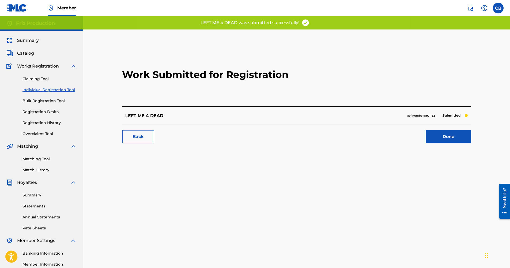
click at [220, 22] on p "LEFT ME 4 DEAD was submitted successfully!" at bounding box center [250, 23] width 99 height 6
click at [39, 78] on link "Claiming Tool" at bounding box center [49, 79] width 54 height 6
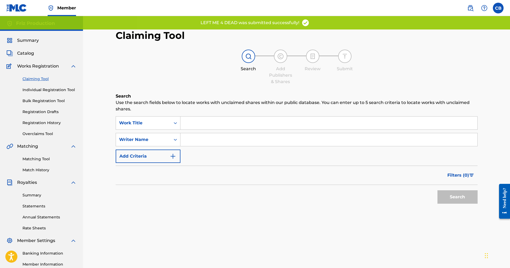
click at [20, 37] on span "Summary" at bounding box center [28, 40] width 22 height 6
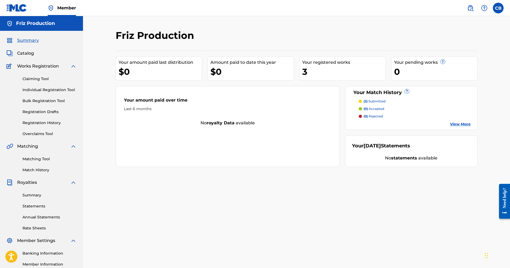
click at [362, 102] on div at bounding box center [360, 101] width 3 height 3
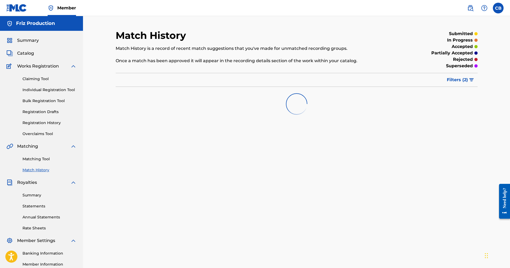
click at [41, 158] on link "Matching Tool" at bounding box center [49, 159] width 54 height 6
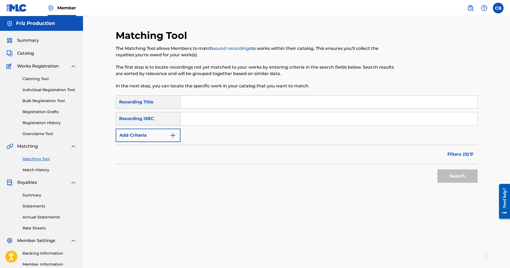
click at [187, 115] on input "Search Form" at bounding box center [329, 118] width 297 height 13
type input "TCAKA2533202"
type input "Left me 4 dead"
click at [472, 175] on button "Search" at bounding box center [458, 175] width 40 height 13
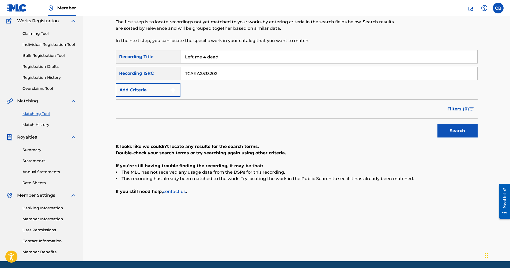
scroll to position [64, 0]
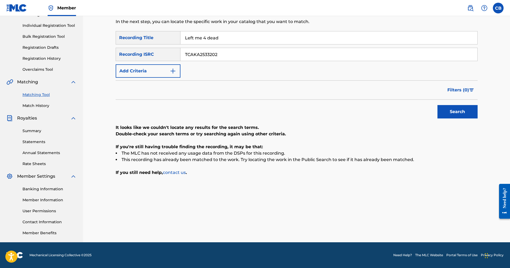
click at [224, 131] on p "Double-check your search terms or try searching again using other criteria." at bounding box center [297, 134] width 362 height 6
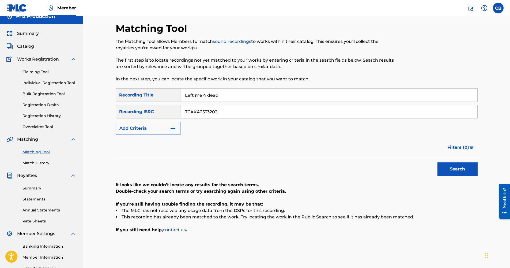
scroll to position [0, 0]
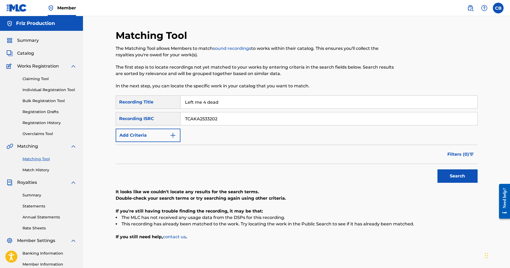
click at [25, 38] on span "Summary" at bounding box center [28, 40] width 22 height 6
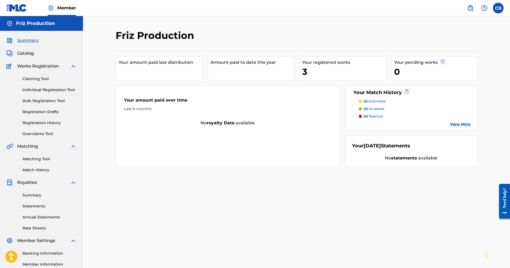
click at [40, 160] on link "Matching Tool" at bounding box center [49, 159] width 54 height 6
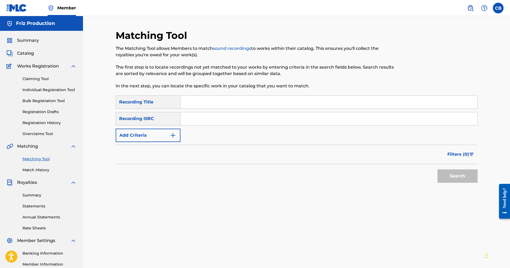
click at [183, 102] on input "Search Form" at bounding box center [329, 102] width 297 height 13
type input "Left me 4 dead"
type input "TCAKA2533202"
drag, startPoint x: 227, startPoint y: 120, endPoint x: 184, endPoint y: 121, distance: 42.6
click at [184, 121] on input "TCAKA2533202" at bounding box center [329, 118] width 297 height 13
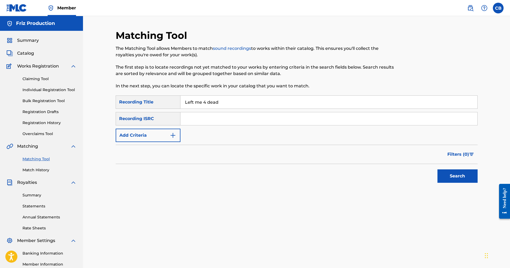
click at [459, 172] on button "Search" at bounding box center [458, 175] width 40 height 13
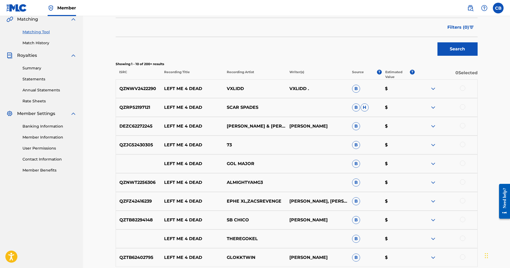
scroll to position [107, 0]
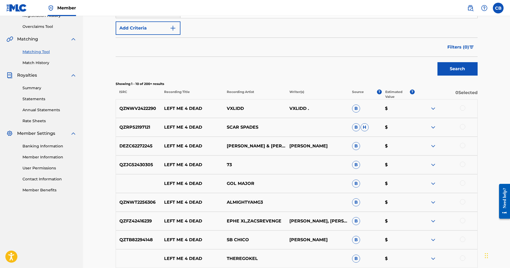
click at [179, 110] on p "LEFT ME 4 DEAD" at bounding box center [192, 108] width 63 height 6
click at [432, 124] on img at bounding box center [433, 127] width 6 height 6
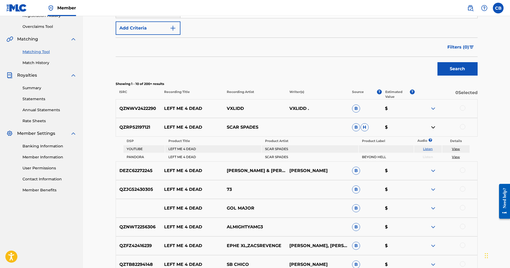
click at [431, 126] on img at bounding box center [433, 127] width 6 height 6
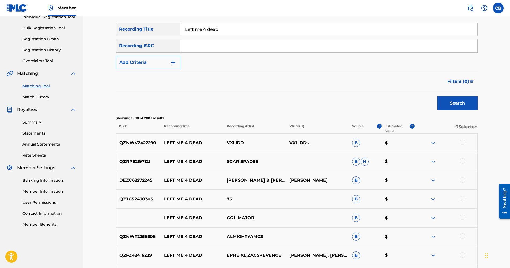
scroll to position [54, 0]
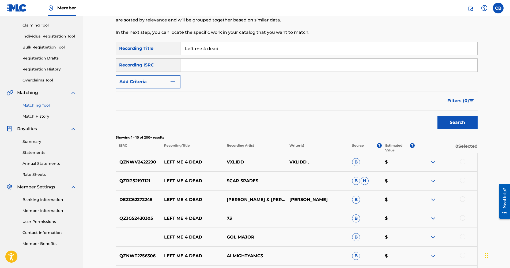
click at [155, 69] on div "Recording ISRC" at bounding box center [148, 64] width 65 height 13
click at [161, 66] on div "Recording ISRC" at bounding box center [148, 64] width 65 height 13
click at [167, 83] on button "Add Criteria" at bounding box center [148, 81] width 65 height 13
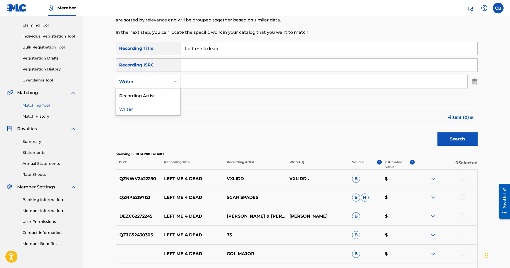
click at [155, 81] on div "Writer" at bounding box center [143, 81] width 48 height 6
drag, startPoint x: 162, startPoint y: 81, endPoint x: 152, endPoint y: 87, distance: 11.8
click at [161, 81] on div "Writer" at bounding box center [143, 81] width 48 height 6
click at [150, 93] on div "Recording Artist" at bounding box center [148, 94] width 64 height 13
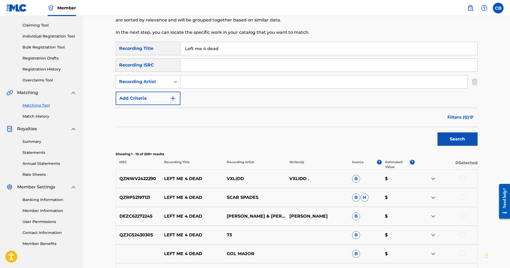
click at [181, 83] on input "Search Form" at bounding box center [324, 81] width 287 height 13
click at [438, 132] on button "Search" at bounding box center [458, 138] width 40 height 13
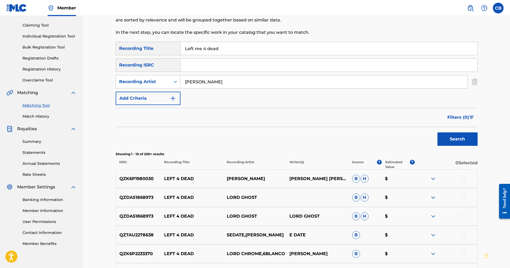
type input "[PERSON_NAME]"
click at [438, 132] on button "Search" at bounding box center [458, 138] width 40 height 13
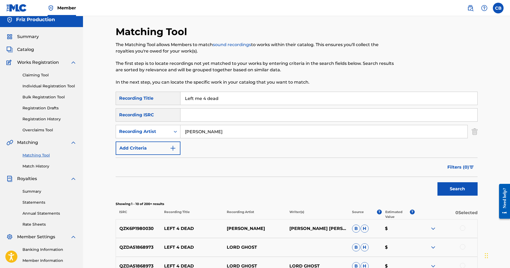
scroll to position [0, 0]
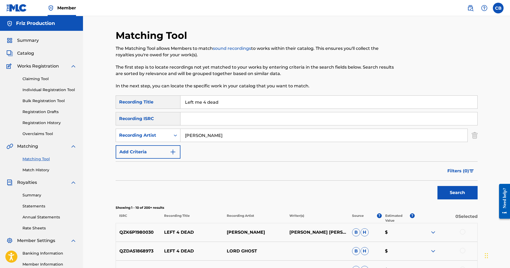
drag, startPoint x: 223, startPoint y: 101, endPoint x: 160, endPoint y: 101, distance: 62.1
click at [160, 101] on div "SearchWithCriteria4271a591-4c73-4ff0-8a96-0496da84af8d Recording Title Left me …" at bounding box center [297, 101] width 362 height 13
click at [462, 194] on button "Search" at bounding box center [458, 192] width 40 height 13
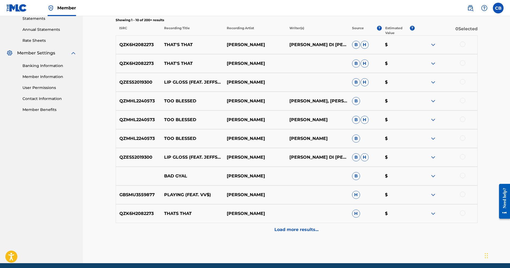
click at [279, 231] on p "Load more results..." at bounding box center [297, 229] width 44 height 6
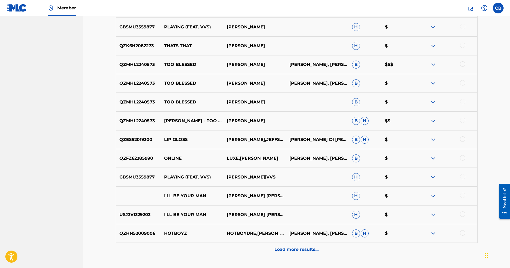
scroll to position [375, 0]
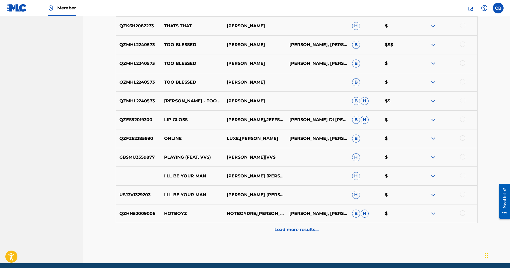
click at [289, 230] on p "Load more results..." at bounding box center [297, 229] width 44 height 6
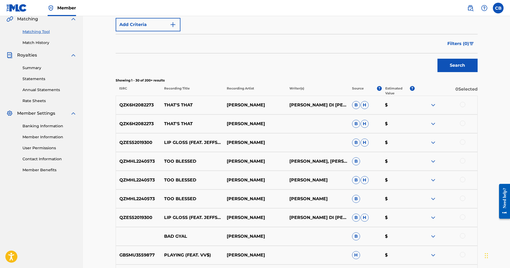
scroll to position [101, 0]
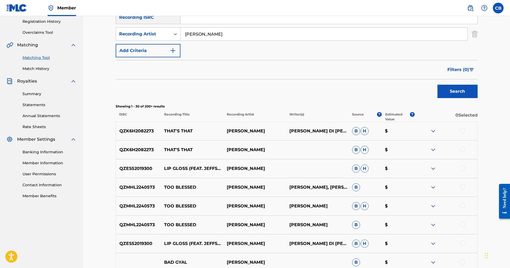
click at [434, 133] on img at bounding box center [433, 131] width 6 height 6
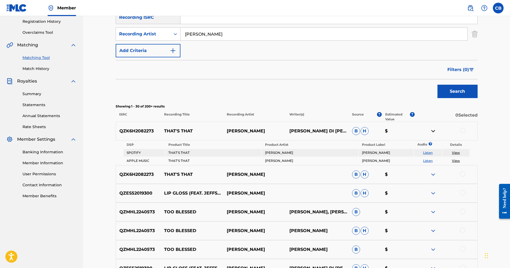
click at [434, 133] on img at bounding box center [433, 131] width 6 height 6
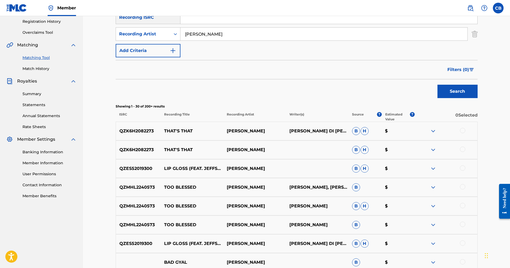
click at [458, 118] on p "0 Selected" at bounding box center [446, 117] width 63 height 10
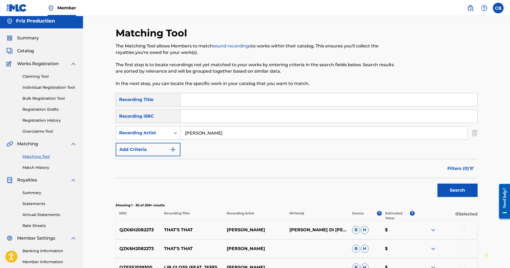
scroll to position [0, 0]
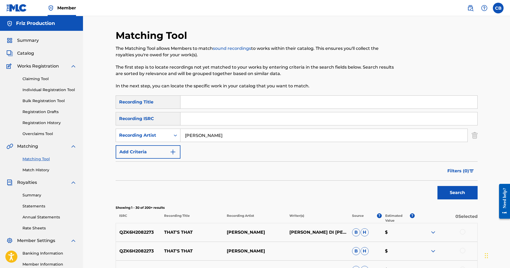
click at [180, 103] on div "Recording Title" at bounding box center [148, 101] width 65 height 13
click at [191, 102] on input "Search Form" at bounding box center [329, 102] width 297 height 13
click at [189, 122] on input "Search Form" at bounding box center [329, 118] width 297 height 13
click at [187, 103] on input "Search Form" at bounding box center [329, 102] width 297 height 13
type input "Lord"
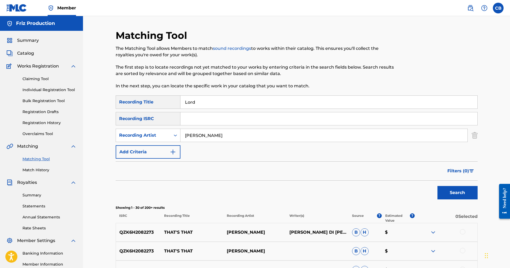
click at [272, 99] on input "Lord" at bounding box center [329, 102] width 297 height 13
drag, startPoint x: 213, startPoint y: 108, endPoint x: 93, endPoint y: 102, distance: 120.7
click at [25, 36] on div "Summary Catalog Works Registration Claiming Tool Individual Registration Tool B…" at bounding box center [41, 169] width 83 height 276
click at [25, 38] on span "Summary" at bounding box center [28, 40] width 22 height 6
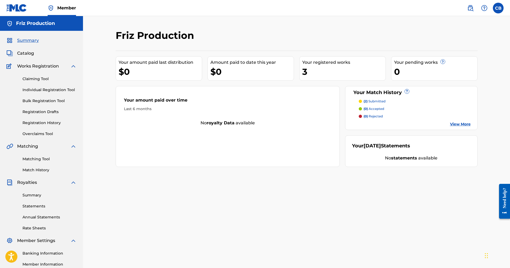
drag, startPoint x: 310, startPoint y: 65, endPoint x: 315, endPoint y: 66, distance: 5.4
click at [311, 66] on div "Your registered works 3" at bounding box center [342, 68] width 87 height 24
click at [365, 102] on span "(2)" at bounding box center [366, 101] width 4 height 4
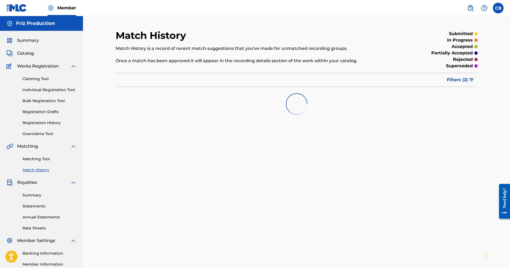
click at [70, 12] on link "Member" at bounding box center [62, 8] width 28 height 16
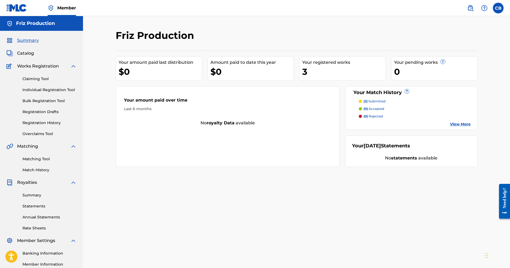
click at [359, 115] on div "(2) submitted (0) accepted (0) rejected View More" at bounding box center [411, 113] width 119 height 28
click at [360, 115] on div at bounding box center [360, 116] width 3 height 3
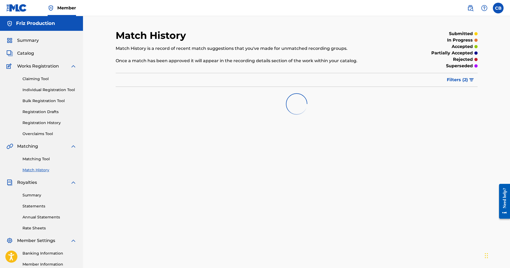
click at [29, 23] on h5 "Friz Production" at bounding box center [35, 23] width 39 height 6
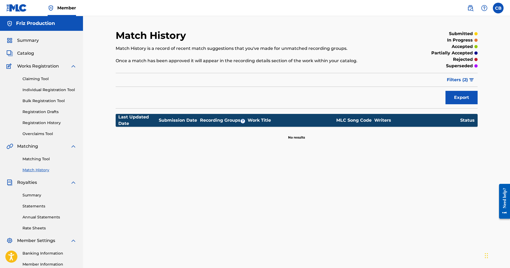
click at [20, 51] on span "Catalog" at bounding box center [25, 53] width 17 height 6
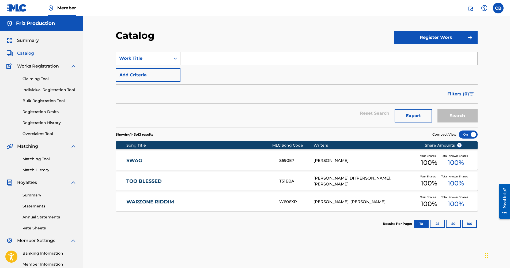
click at [427, 203] on span "100 %" at bounding box center [429, 204] width 16 height 10
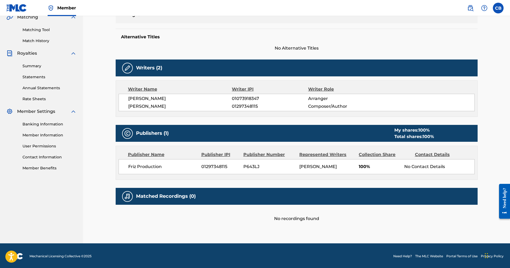
scroll to position [130, 0]
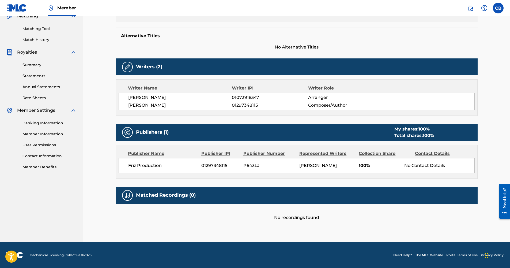
click at [373, 166] on span "100%" at bounding box center [380, 165] width 42 height 6
click at [369, 167] on span "100%" at bounding box center [380, 165] width 42 height 6
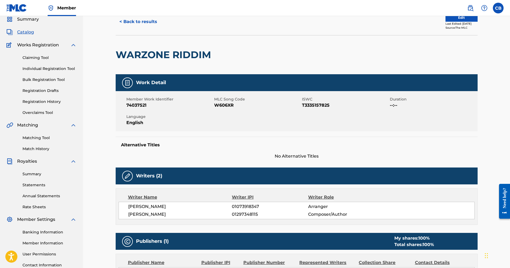
scroll to position [0, 0]
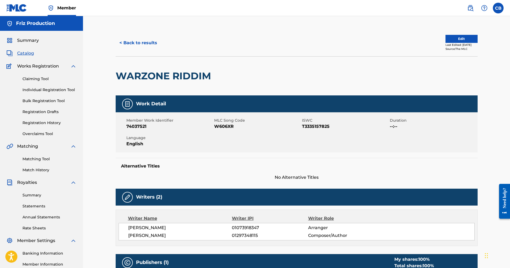
click at [28, 76] on div "Claiming Tool Individual Registration Tool Bulk Registration Tool Registration …" at bounding box center [41, 102] width 70 height 67
click at [29, 78] on link "Claiming Tool" at bounding box center [49, 79] width 54 height 6
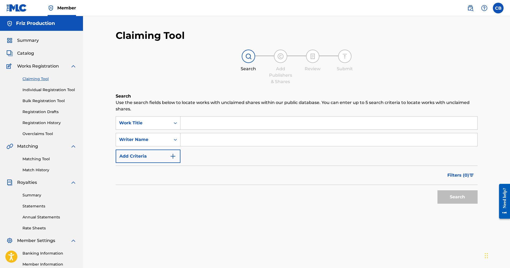
click at [211, 123] on input "Search Form" at bounding box center [329, 122] width 297 height 13
click at [186, 143] on input "Search Form" at bounding box center [329, 139] width 297 height 13
type input "[PERSON_NAME]"
click at [464, 198] on button "Search" at bounding box center [458, 196] width 40 height 13
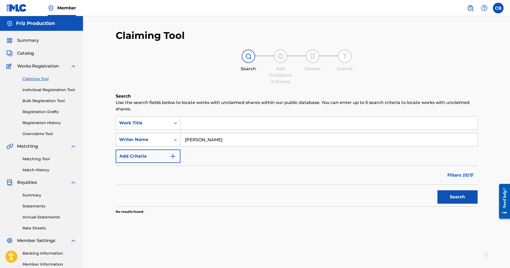
drag, startPoint x: 217, startPoint y: 139, endPoint x: 172, endPoint y: 139, distance: 45.0
click at [172, 139] on div "SearchWithCriteriac2ff35a9-5d4f-4633-a35b-9e0ae115df69 Writer Name [PERSON_NAME]" at bounding box center [297, 139] width 362 height 13
type input "[PERSON_NAME]"
click at [446, 201] on button "Search" at bounding box center [458, 196] width 40 height 13
drag, startPoint x: 212, startPoint y: 145, endPoint x: 138, endPoint y: 141, distance: 73.2
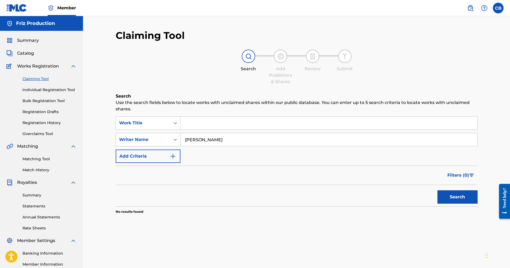
click at [139, 141] on div "SearchWithCriteriac2ff35a9-5d4f-4633-a35b-9e0ae115df69 Writer Name [PERSON_NAME]" at bounding box center [297, 139] width 362 height 13
click at [149, 139] on div "Writer Name" at bounding box center [143, 139] width 48 height 6
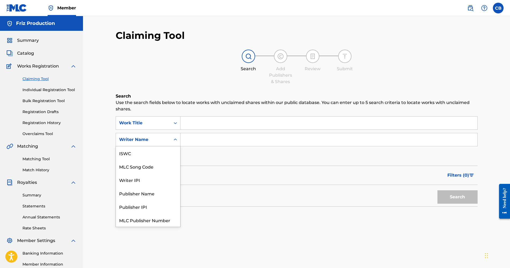
scroll to position [13, 0]
click at [153, 172] on div "Writer IPI" at bounding box center [148, 166] width 64 height 13
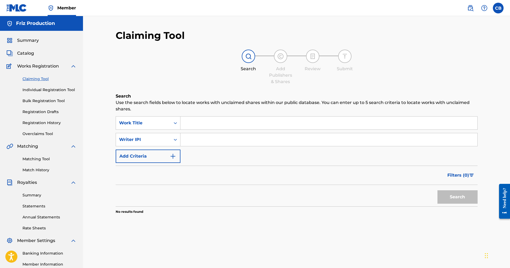
click at [187, 139] on input "Search Form" at bounding box center [329, 139] width 297 height 13
click at [184, 139] on input "Search Form" at bounding box center [329, 139] width 297 height 13
click at [494, 8] on label at bounding box center [498, 8] width 11 height 11
click at [498, 8] on input "CB [PERSON_NAME] [EMAIL_ADDRESS][DOMAIN_NAME] Notification Preferences Profile …" at bounding box center [498, 8] width 0 height 0
click at [445, 64] on div "Notification Preferences Profile Log out" at bounding box center [470, 67] width 66 height 36
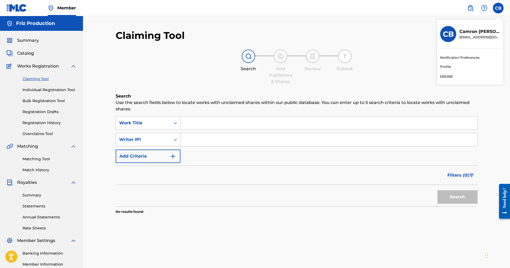
click at [498, 8] on input "CB [PERSON_NAME] [EMAIL_ADDRESS][DOMAIN_NAME] Notification Preferences Profile …" at bounding box center [498, 8] width 0 height 0
click at [445, 67] on link "Profile" at bounding box center [445, 66] width 11 height 5
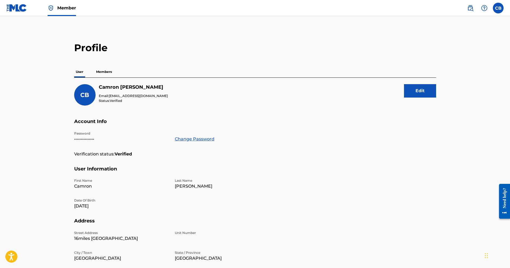
click at [102, 71] on p "Members" at bounding box center [104, 71] width 19 height 11
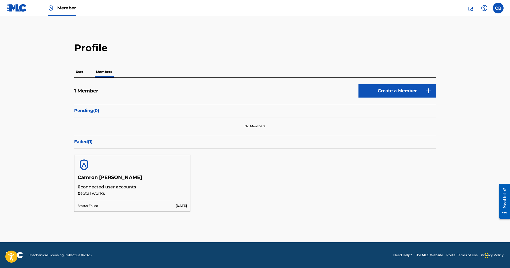
click at [128, 163] on div at bounding box center [132, 164] width 116 height 19
click at [395, 84] on link "Create a Member" at bounding box center [398, 90] width 78 height 13
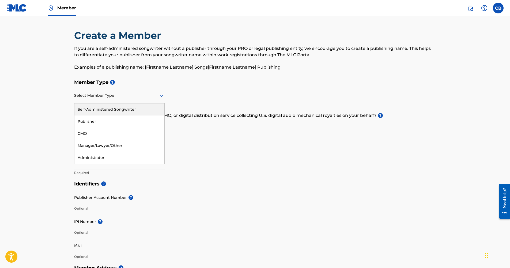
click at [94, 98] on div at bounding box center [119, 95] width 91 height 7
click at [111, 155] on div "Administrator" at bounding box center [119, 158] width 90 height 12
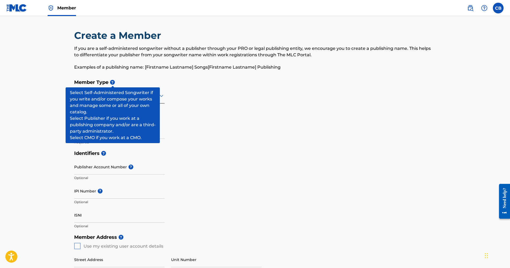
click at [110, 83] on span "?" at bounding box center [112, 82] width 5 height 5
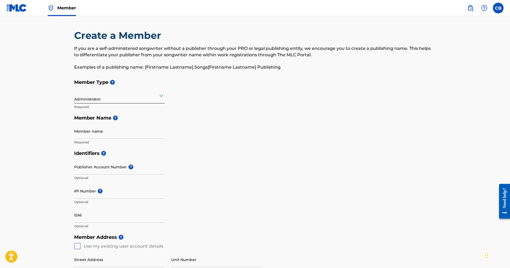
click at [154, 97] on div at bounding box center [119, 95] width 91 height 7
click at [128, 107] on div "Self-Administered Songwriter" at bounding box center [119, 109] width 90 height 12
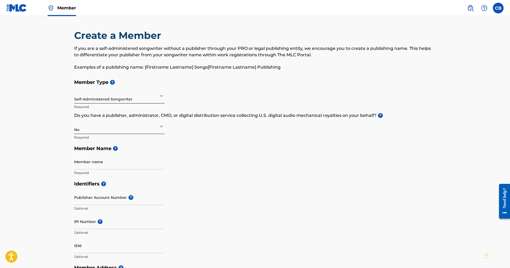
click at [145, 127] on div at bounding box center [119, 126] width 91 height 7
click at [108, 141] on div "Yes" at bounding box center [119, 140] width 90 height 12
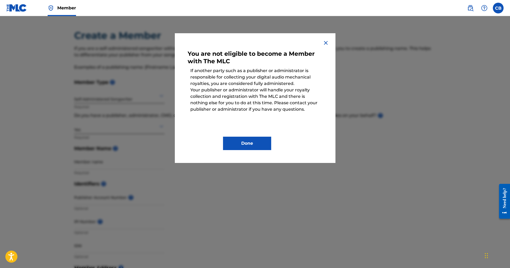
click at [299, 97] on p "Your publisher or administrator will handle your royalty collection and registr…" at bounding box center [255, 99] width 135 height 31
click at [201, 104] on p "Your publisher or administrator will handle your royalty collection and registr…" at bounding box center [255, 99] width 135 height 31
click at [223, 104] on p "Your publisher or administrator will handle your royalty collection and registr…" at bounding box center [255, 99] width 135 height 31
click at [251, 138] on button "Done" at bounding box center [247, 143] width 48 height 13
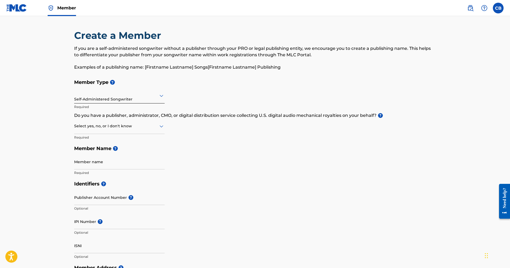
click at [122, 98] on div at bounding box center [119, 95] width 91 height 7
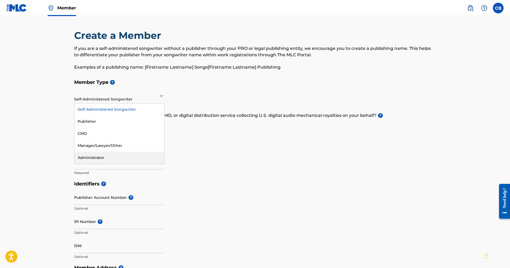
click at [108, 154] on div "Administrator" at bounding box center [119, 158] width 90 height 12
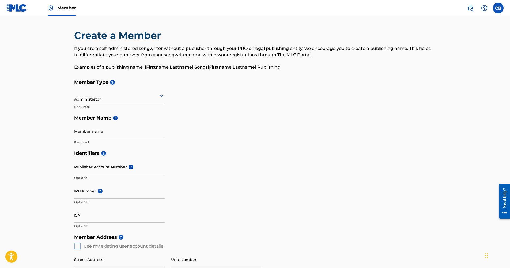
click at [106, 100] on div "Administrator" at bounding box center [119, 95] width 91 height 13
click at [110, 82] on span "?" at bounding box center [111, 82] width 6 height 5
click at [98, 136] on input "Member name" at bounding box center [119, 130] width 91 height 15
type input "[PERSON_NAME]"
click at [224, 170] on div "Identifiers ? Publisher Account Number ? Optional IPI Number ? Optional ISNI Op…" at bounding box center [255, 190] width 362 height 84
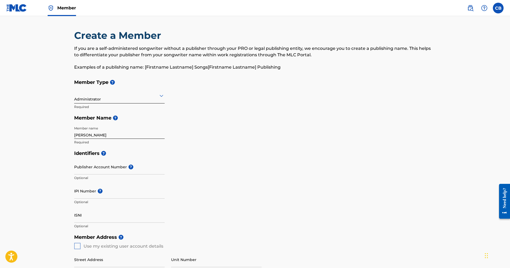
click at [123, 171] on input "Publisher Account Number ?" at bounding box center [119, 166] width 91 height 15
click at [91, 170] on input "Publisher Account Number ?" at bounding box center [119, 166] width 91 height 15
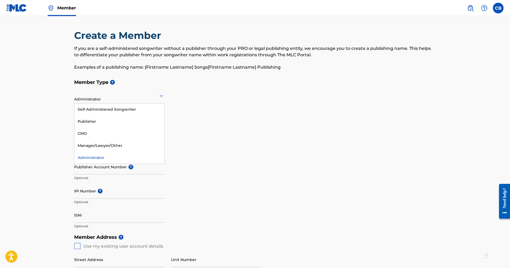
click at [162, 93] on icon at bounding box center [161, 95] width 6 height 6
click at [133, 155] on div "Administrator" at bounding box center [119, 158] width 90 height 12
click at [161, 98] on icon at bounding box center [161, 95] width 6 height 6
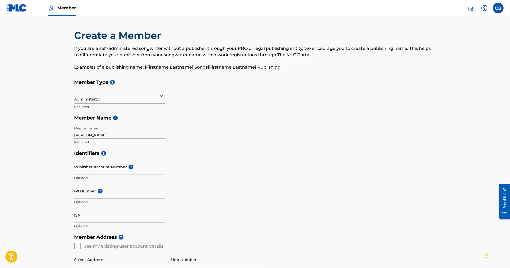
click at [96, 172] on input "Publisher Account Number ?" at bounding box center [119, 166] width 91 height 15
paste input "P643LJ"
type input "P643LJ"
click at [92, 193] on input "IPI Number ?" at bounding box center [119, 190] width 91 height 15
type input "01297348115"
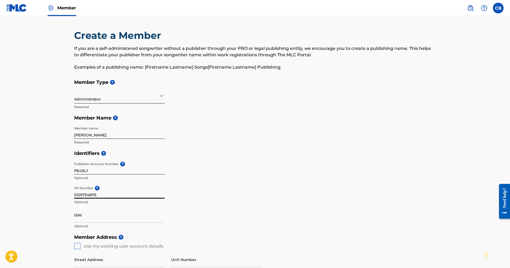
click at [111, 219] on input "ISNI" at bounding box center [119, 214] width 91 height 15
click at [66, 211] on main "Create a Member If you are a self-administered songwriter without a publisher t…" at bounding box center [255, 241] width 510 height 450
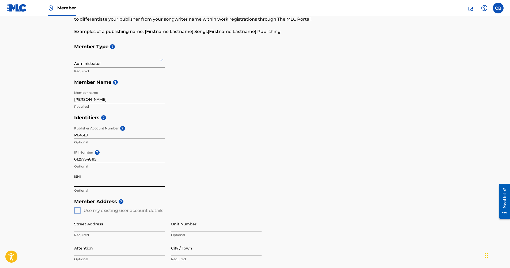
scroll to position [107, 0]
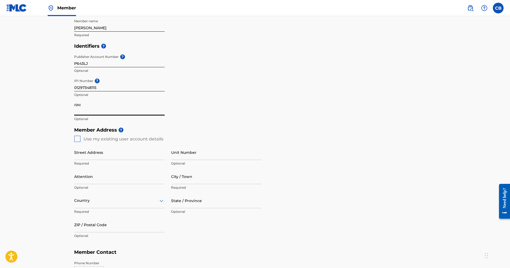
click at [80, 141] on div "Member Address ? Use my existing user account details Street Address Required U…" at bounding box center [255, 185] width 362 height 122
click at [73, 140] on div "Create a Member If you are a self-administered songwriter without a publisher t…" at bounding box center [255, 120] width 375 height 397
click at [77, 140] on div "Member Address ? Use my existing user account details Street Address Required U…" at bounding box center [255, 185] width 362 height 122
drag, startPoint x: 128, startPoint y: 154, endPoint x: 103, endPoint y: 149, distance: 25.3
click at [127, 154] on input "Street Address" at bounding box center [119, 152] width 91 height 15
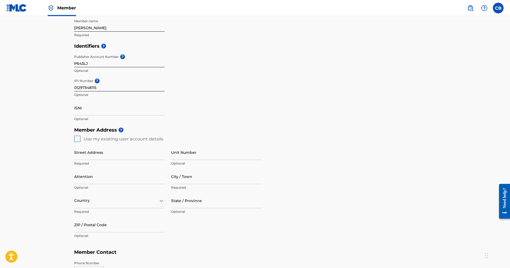
click at [75, 140] on div "Member Address ? Use my existing user account details Street Address Required U…" at bounding box center [255, 185] width 362 height 122
click at [94, 157] on input "Street Address" at bounding box center [119, 152] width 91 height 15
type input "16miles [GEOGRAPHIC_DATA]"
type input "[GEOGRAPHIC_DATA]"
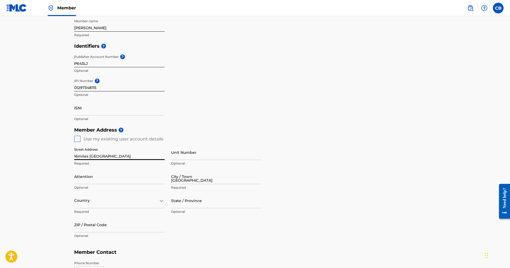
type input "[GEOGRAPHIC_DATA]"
type input "501"
type input "620"
type input "1989"
type input "[EMAIL_ADDRESS][DOMAIN_NAME]"
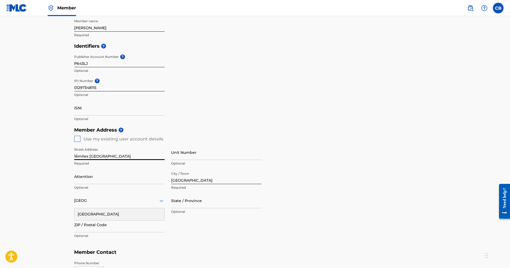
scroll to position [125, 0]
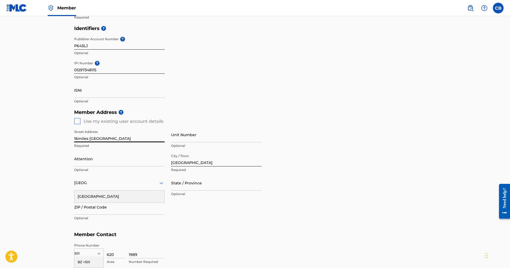
click at [188, 137] on input "Unit Number" at bounding box center [216, 134] width 91 height 15
click at [104, 161] on input "Attention" at bounding box center [119, 158] width 91 height 15
click at [193, 187] on input "State / Province" at bounding box center [216, 182] width 91 height 15
click at [180, 188] on input "State / Province" at bounding box center [216, 182] width 91 height 15
type input "[GEOGRAPHIC_DATA]"
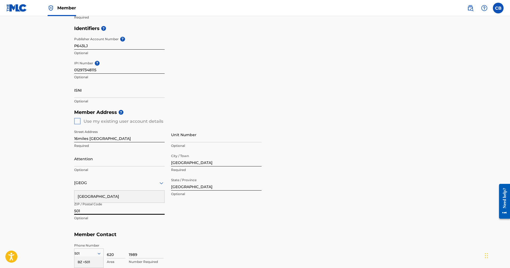
type input "501"
click at [141, 226] on div "Street Address [GEOGRAPHIC_DATA] Required Unit Number Optional Attention Option…" at bounding box center [167, 175] width 187 height 102
click at [93, 260] on div "BZ +501" at bounding box center [88, 261] width 29 height 11
click at [142, 231] on h5 "Member Contact" at bounding box center [255, 235] width 362 height 12
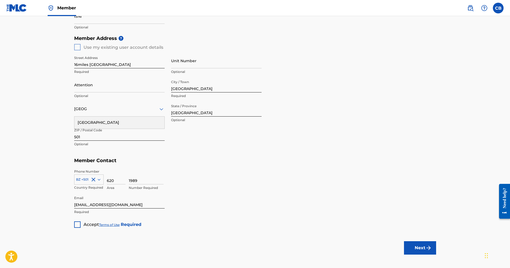
scroll to position [205, 0]
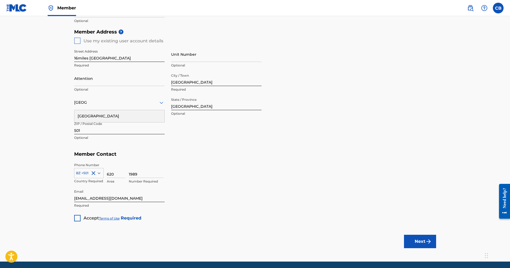
click at [76, 216] on div at bounding box center [77, 218] width 6 height 6
drag, startPoint x: 126, startPoint y: 198, endPoint x: 62, endPoint y: 199, distance: 64.8
click at [62, 199] on main "Create a Member If you are a self-administered songwriter without a publisher t…" at bounding box center [255, 36] width 510 height 450
click at [215, 210] on div "Member Type ? Administrator Required Member Name ? Member name [PERSON_NAME] Re…" at bounding box center [255, 46] width 362 height 350
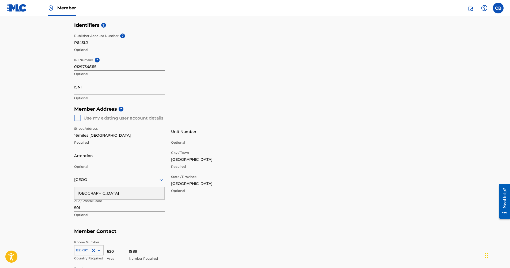
scroll to position [125, 0]
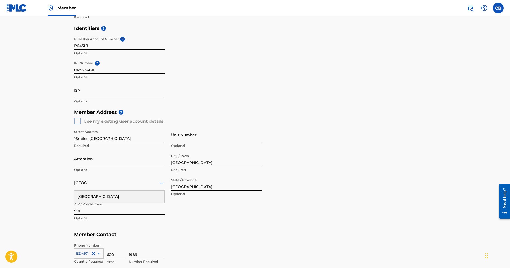
click at [78, 123] on div "Member Address ? Use my existing user account details Street Address 16miles [G…" at bounding box center [255, 168] width 362 height 122
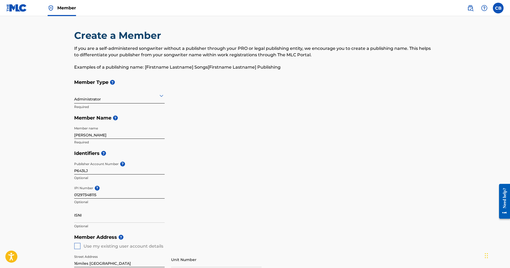
click at [111, 98] on div at bounding box center [119, 95] width 91 height 7
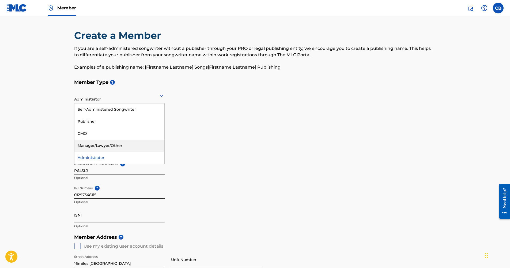
click at [189, 149] on h5 "Identifiers ?" at bounding box center [255, 154] width 362 height 12
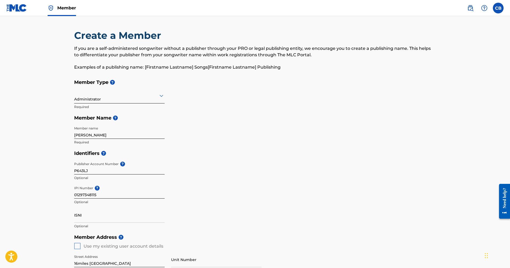
click at [128, 100] on div "Administrator" at bounding box center [119, 95] width 91 height 13
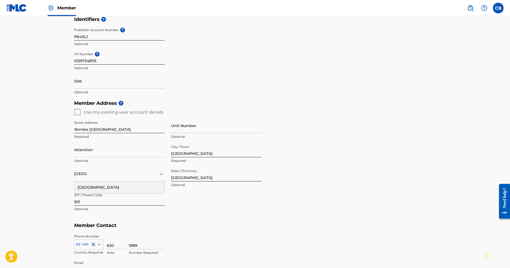
scroll to position [224, 0]
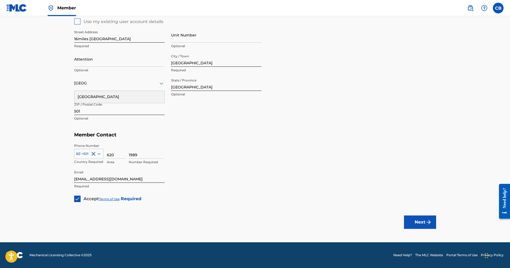
click at [408, 221] on button "Next" at bounding box center [420, 221] width 32 height 13
click at [427, 224] on img "submit" at bounding box center [429, 222] width 6 height 6
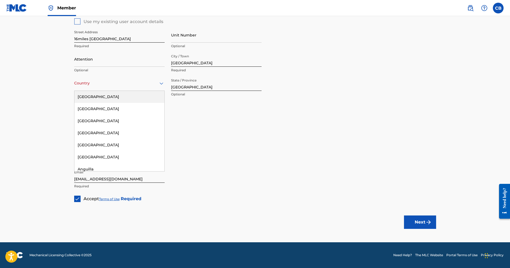
click at [110, 88] on div "Country" at bounding box center [119, 83] width 91 height 15
type input "be"
click at [99, 118] on div "[GEOGRAPHIC_DATA]" at bounding box center [119, 121] width 90 height 12
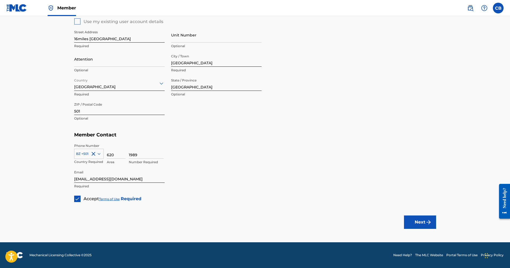
click at [424, 226] on button "Next" at bounding box center [420, 221] width 32 height 13
click at [421, 221] on button "Next" at bounding box center [420, 221] width 32 height 13
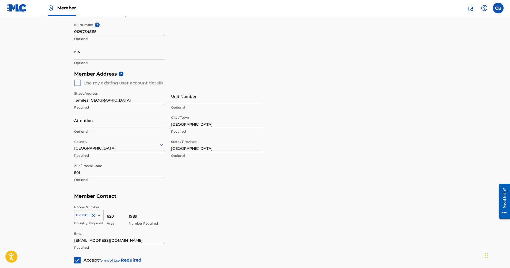
scroll to position [64, 0]
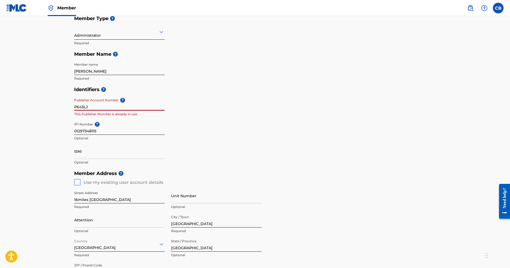
click at [97, 108] on input "P643LJ" at bounding box center [119, 102] width 91 height 15
click at [100, 108] on input "P643LJ" at bounding box center [119, 102] width 91 height 15
drag, startPoint x: 103, startPoint y: 107, endPoint x: 119, endPoint y: 108, distance: 15.8
click at [103, 107] on input "P643LJ" at bounding box center [119, 102] width 91 height 15
click at [107, 107] on input "P643LJ" at bounding box center [119, 102] width 91 height 15
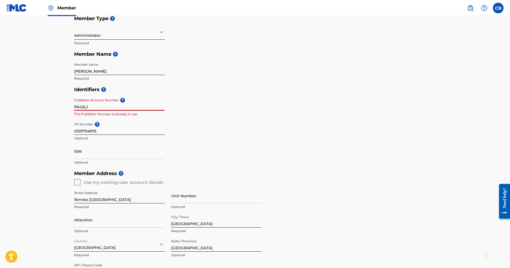
click at [225, 130] on div "Identifiers ? Publisher Account Number ? P643LJ This Publisher Number is alread…" at bounding box center [255, 126] width 362 height 84
drag, startPoint x: 80, startPoint y: 107, endPoint x: 47, endPoint y: 107, distance: 32.4
click at [48, 107] on main "Create a Member If you are a self-administered songwriter without a publisher t…" at bounding box center [255, 177] width 510 height 450
drag, startPoint x: 47, startPoint y: 107, endPoint x: 106, endPoint y: 108, distance: 58.4
click at [107, 108] on input "P643LJ" at bounding box center [119, 102] width 91 height 15
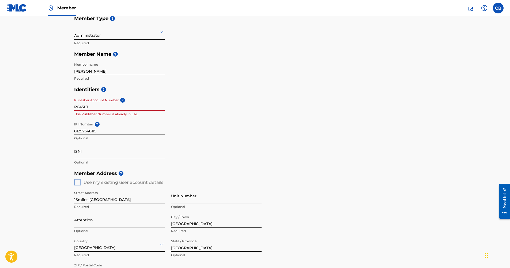
drag, startPoint x: 102, startPoint y: 106, endPoint x: 41, endPoint y: 104, distance: 61.1
click at [42, 104] on main "Create a Member If you are a self-administered songwriter without a publisher t…" at bounding box center [255, 177] width 510 height 450
click at [226, 154] on div "Identifiers ? Publisher Account Number ? Optional IPI Number ? 01297348115 Opti…" at bounding box center [255, 126] width 362 height 84
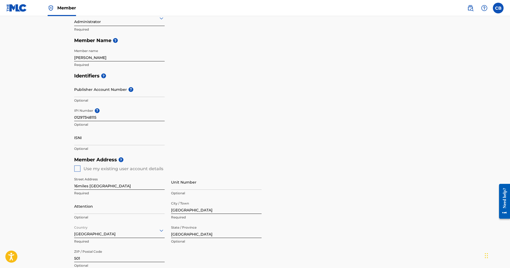
scroll to position [224, 0]
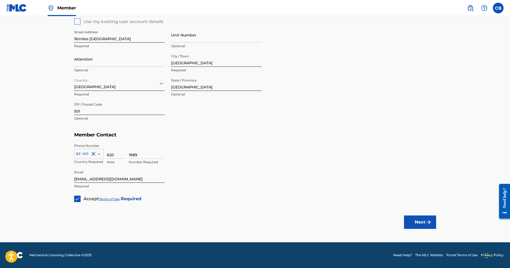
click at [430, 226] on button "Next" at bounding box center [420, 221] width 32 height 13
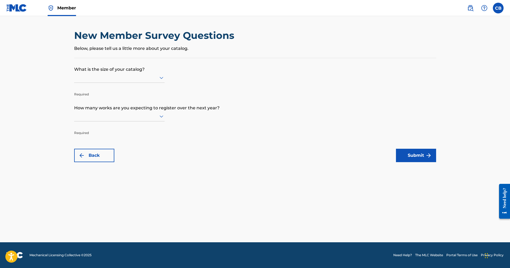
click at [142, 78] on div at bounding box center [119, 77] width 91 height 7
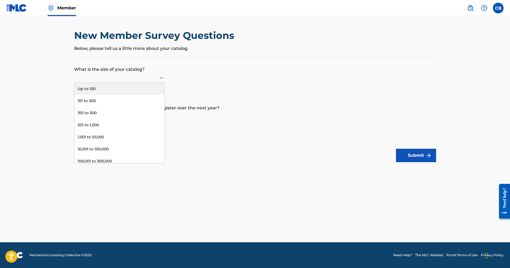
click at [131, 84] on div "Up to 100" at bounding box center [119, 89] width 90 height 12
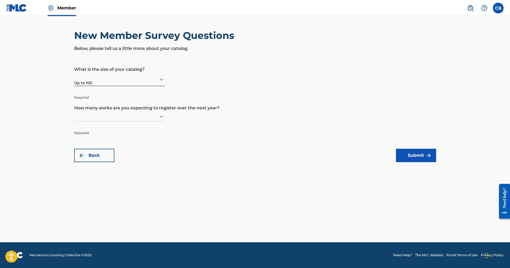
click at [156, 119] on div at bounding box center [119, 116] width 91 height 7
click at [137, 128] on div "Up to 100" at bounding box center [119, 127] width 90 height 12
click at [406, 158] on button "Submit" at bounding box center [416, 155] width 40 height 13
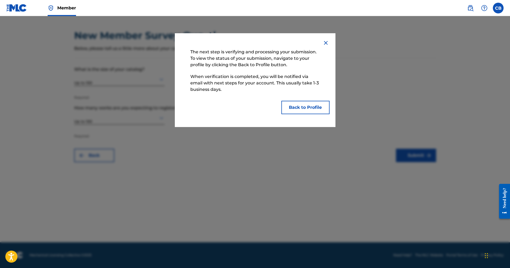
click at [296, 107] on button "Back to Profile" at bounding box center [305, 107] width 48 height 13
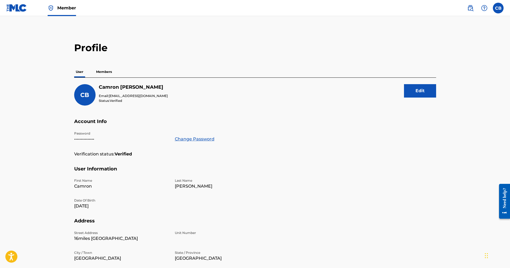
click at [103, 72] on p "Members" at bounding box center [104, 71] width 19 height 11
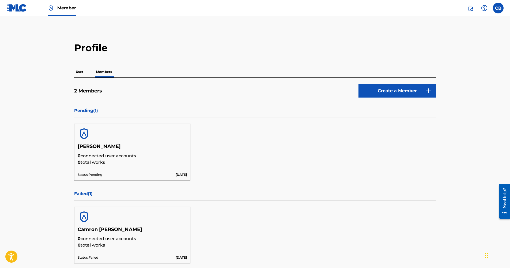
click at [498, 9] on label at bounding box center [498, 8] width 11 height 11
click at [498, 8] on input "CB [PERSON_NAME] [EMAIL_ADDRESS][DOMAIN_NAME] Notification Preferences Profile …" at bounding box center [498, 8] width 0 height 0
drag, startPoint x: 453, startPoint y: 31, endPoint x: 450, endPoint y: 43, distance: 13.2
click at [453, 31] on h3 "CB" at bounding box center [448, 33] width 11 height 9
click at [498, 8] on input "CB [PERSON_NAME] [EMAIL_ADDRESS][DOMAIN_NAME] Notification Preferences Profile …" at bounding box center [498, 8] width 0 height 0
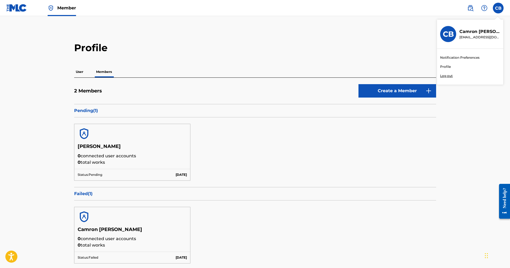
click at [443, 68] on link "Profile" at bounding box center [445, 66] width 11 height 5
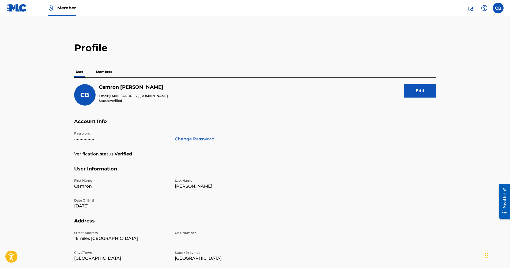
click at [16, 10] on img at bounding box center [16, 8] width 21 height 8
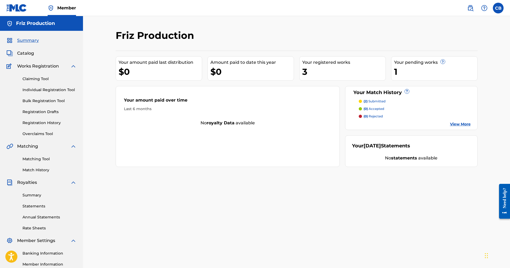
click at [24, 12] on link at bounding box center [16, 8] width 21 height 16
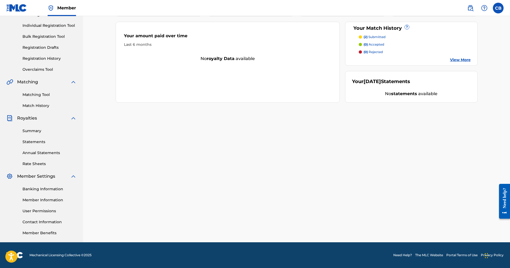
click at [38, 198] on link "Member Information" at bounding box center [49, 200] width 54 height 6
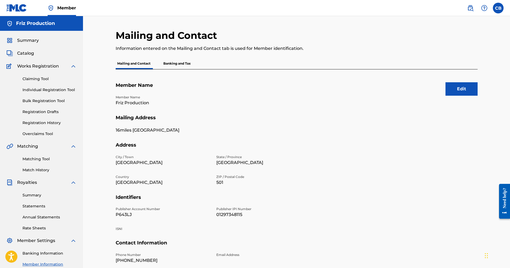
click at [165, 60] on p "Banking and Tax" at bounding box center [177, 63] width 31 height 11
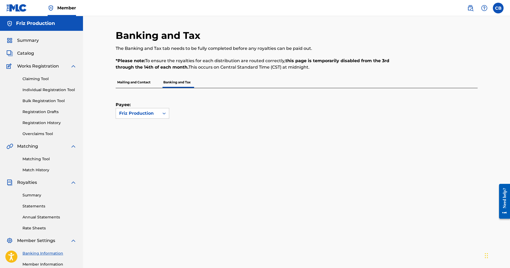
click at [130, 84] on p "Mailing and Contact" at bounding box center [134, 82] width 36 height 11
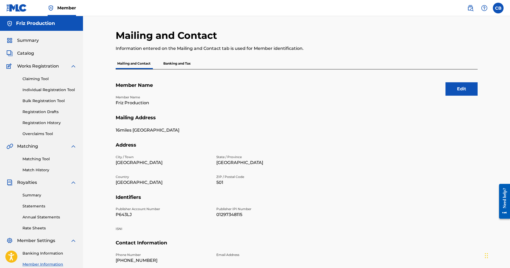
click at [55, 6] on link "Member" at bounding box center [62, 8] width 28 height 16
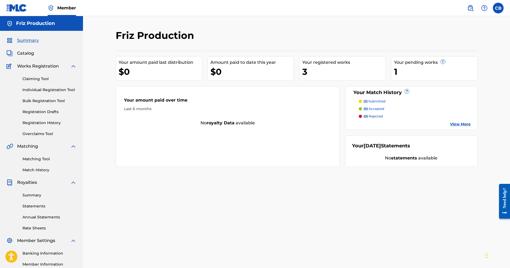
drag, startPoint x: 198, startPoint y: 106, endPoint x: 174, endPoint y: 103, distance: 24.4
click at [196, 107] on div "Last 6 months" at bounding box center [228, 109] width 208 height 6
click at [146, 106] on div "Your amount paid over time" at bounding box center [228, 101] width 208 height 9
click at [220, 72] on div "$0" at bounding box center [252, 72] width 83 height 12
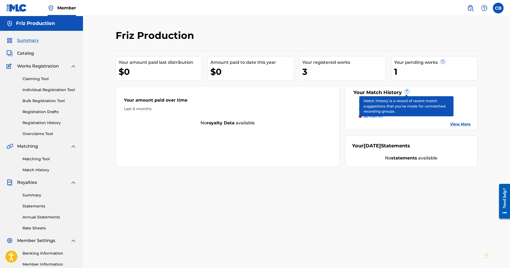
click at [405, 92] on span "?" at bounding box center [407, 91] width 4 height 4
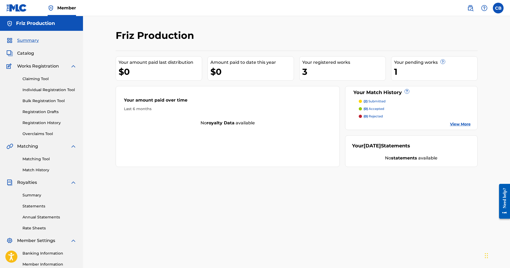
drag, startPoint x: 407, startPoint y: 73, endPoint x: 452, endPoint y: 111, distance: 58.7
click at [407, 73] on div "1" at bounding box center [435, 72] width 83 height 12
click at [460, 122] on link "View More" at bounding box center [460, 124] width 21 height 6
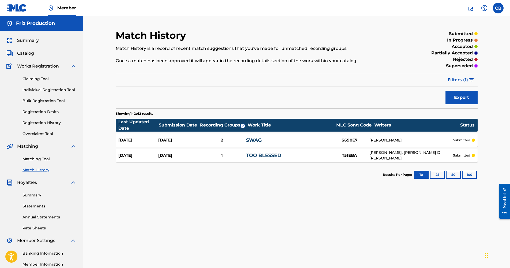
click at [223, 144] on div "[DATE] [DATE] 2 SWAG S690E7 [PERSON_NAME] submitted" at bounding box center [297, 139] width 362 height 13
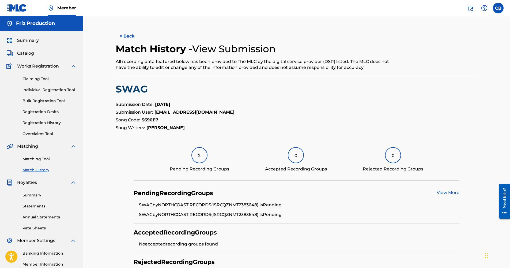
click at [208, 152] on div "2 Pending Recording Groups" at bounding box center [199, 159] width 59 height 25
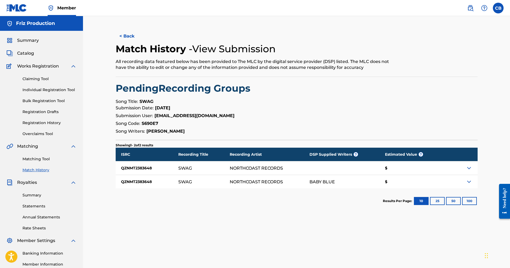
scroll to position [64, 0]
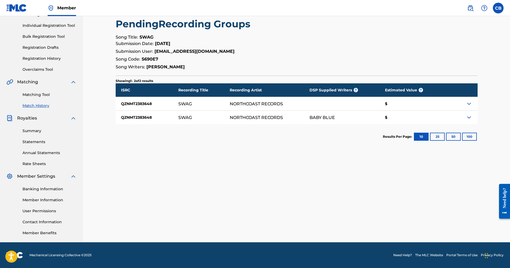
click at [365, 116] on div "BABY BLUE" at bounding box center [345, 117] width 70 height 13
click at [468, 117] on img at bounding box center [469, 117] width 6 height 6
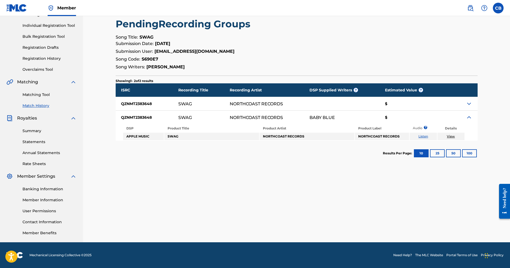
click at [468, 117] on img at bounding box center [469, 117] width 6 height 6
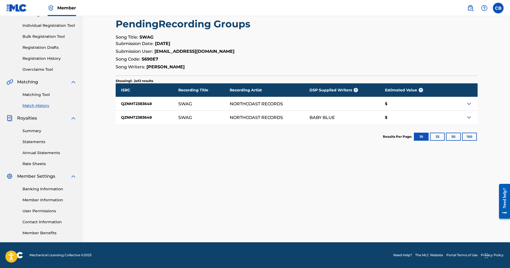
click at [469, 106] on img at bounding box center [469, 103] width 6 height 6
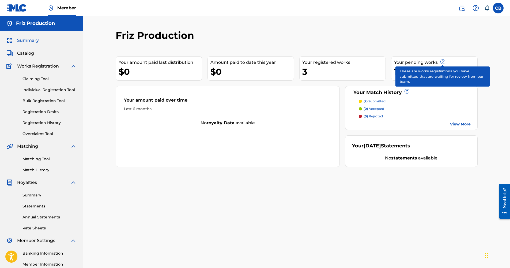
click at [441, 62] on span "?" at bounding box center [443, 61] width 4 height 4
click at [442, 61] on span "?" at bounding box center [443, 61] width 4 height 4
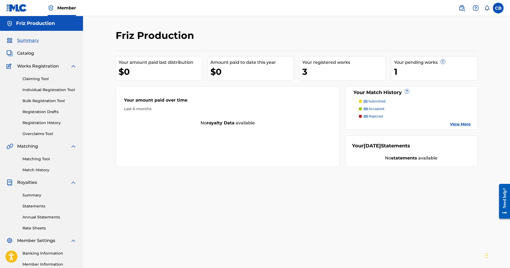
click at [394, 67] on div "Your pending works ? 1" at bounding box center [434, 68] width 87 height 24
click at [367, 102] on span "(2)" at bounding box center [366, 101] width 4 height 4
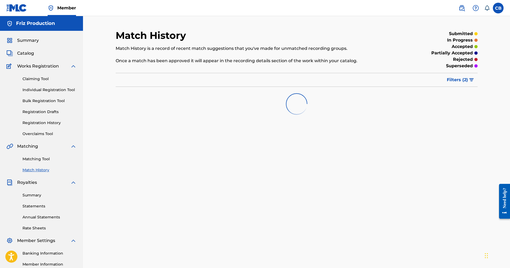
click at [24, 54] on span "Catalog" at bounding box center [25, 53] width 17 height 6
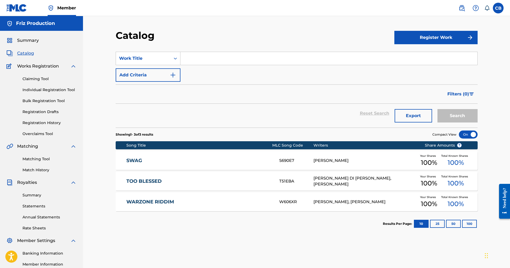
click at [468, 133] on div at bounding box center [468, 134] width 19 height 8
click at [469, 135] on div at bounding box center [468, 134] width 19 height 8
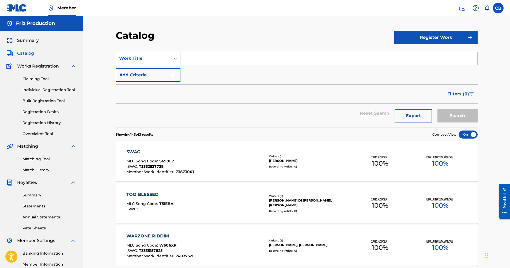
click at [469, 135] on div at bounding box center [468, 134] width 19 height 8
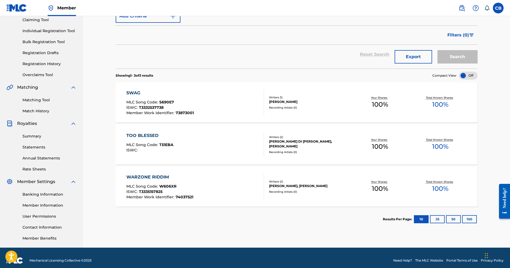
scroll to position [64, 0]
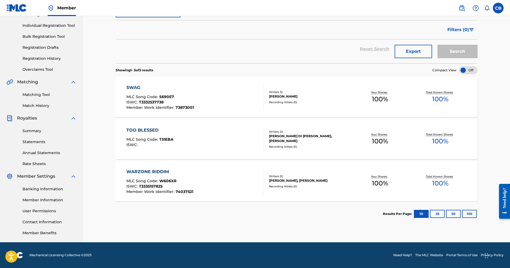
click at [296, 176] on div "Writers ( 2 )" at bounding box center [309, 176] width 81 height 4
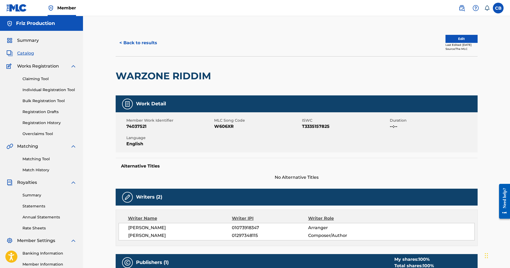
click at [36, 40] on span "Summary" at bounding box center [28, 40] width 22 height 6
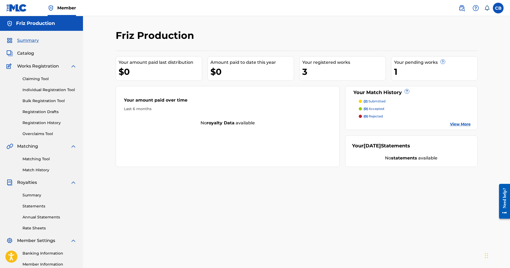
click at [305, 70] on div "3" at bounding box center [343, 72] width 83 height 12
click at [309, 71] on div "3" at bounding box center [343, 72] width 83 height 12
click at [20, 52] on span "Catalog" at bounding box center [25, 53] width 17 height 6
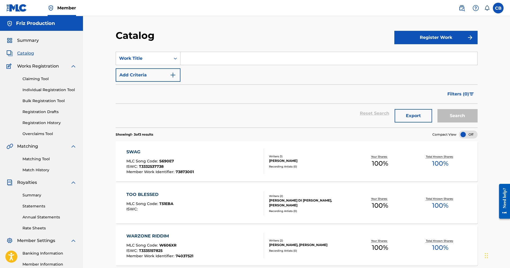
click at [395, 113] on button "Export" at bounding box center [413, 115] width 37 height 13
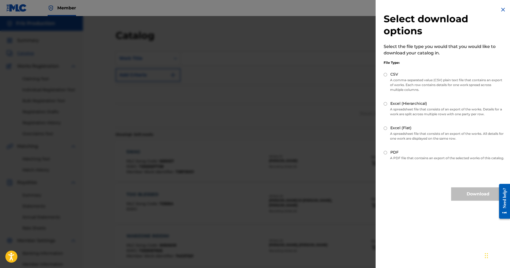
click at [388, 157] on p "A PDF file that contains an export of the selected works of this catalog." at bounding box center [444, 158] width 121 height 5
click at [387, 154] on input "PDF" at bounding box center [385, 152] width 3 height 3
radio input "true"
click at [478, 200] on button "Download" at bounding box center [478, 193] width 54 height 13
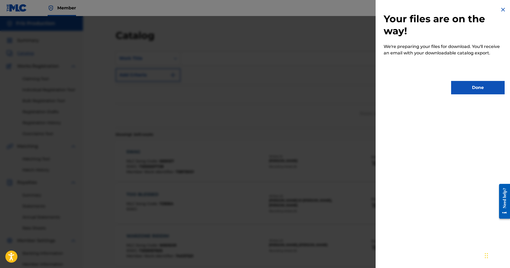
click at [468, 86] on button "Done" at bounding box center [478, 87] width 54 height 13
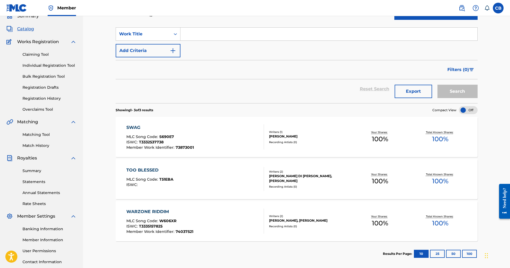
scroll to position [64, 0]
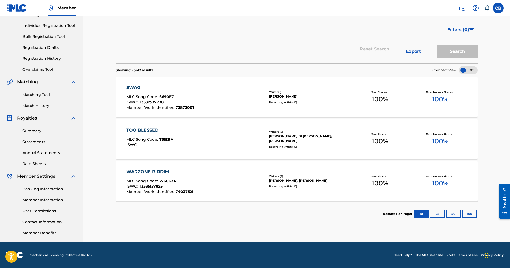
click at [42, 231] on link "Member Benefits" at bounding box center [49, 233] width 54 height 6
click at [43, 197] on link "Member Information" at bounding box center [49, 200] width 54 height 6
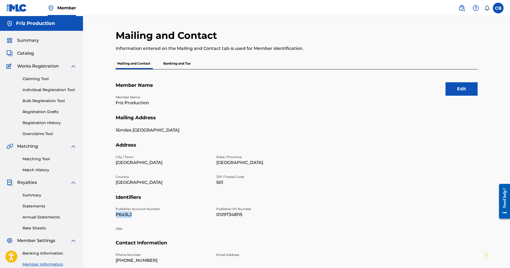
drag, startPoint x: 131, startPoint y: 212, endPoint x: 114, endPoint y: 214, distance: 17.5
click at [114, 214] on div "Mailing and Contact Information entered on the Mailing and Contact tab is used …" at bounding box center [296, 167] width 375 height 277
copy p "P643LJ"
